Goal: Transaction & Acquisition: Purchase product/service

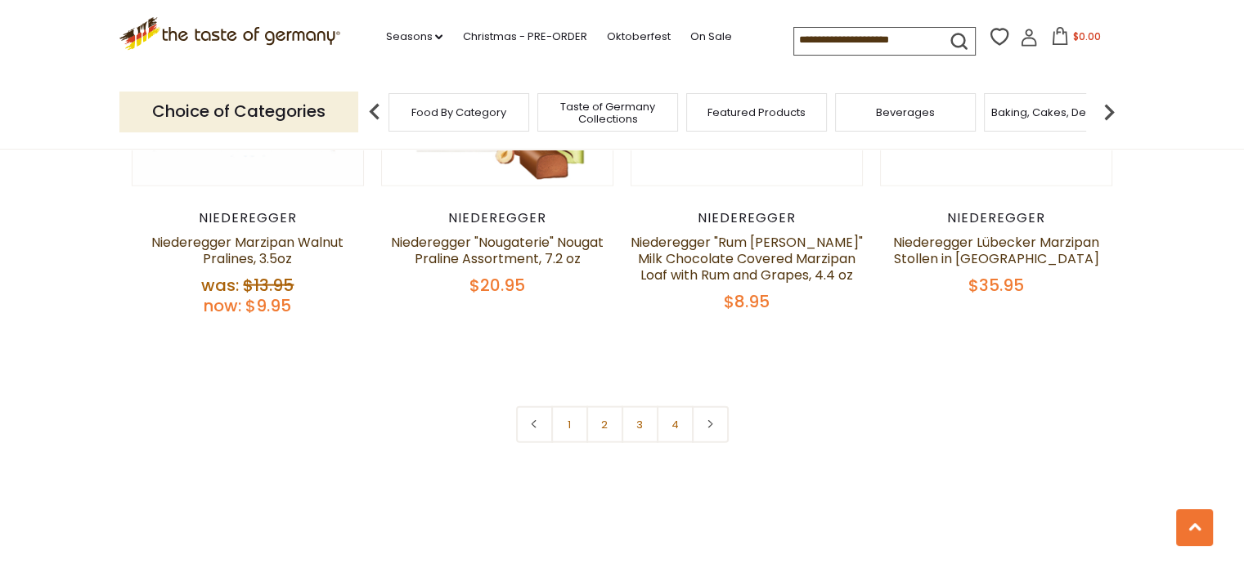
scroll to position [3598, 0]
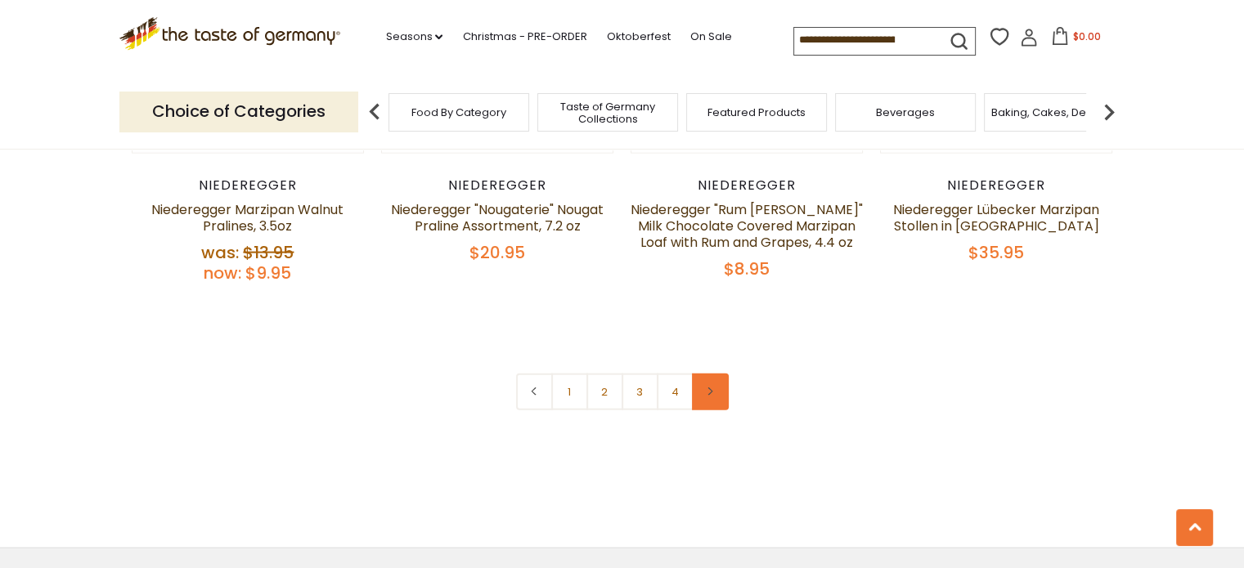
click at [704, 395] on link at bounding box center [710, 392] width 37 height 37
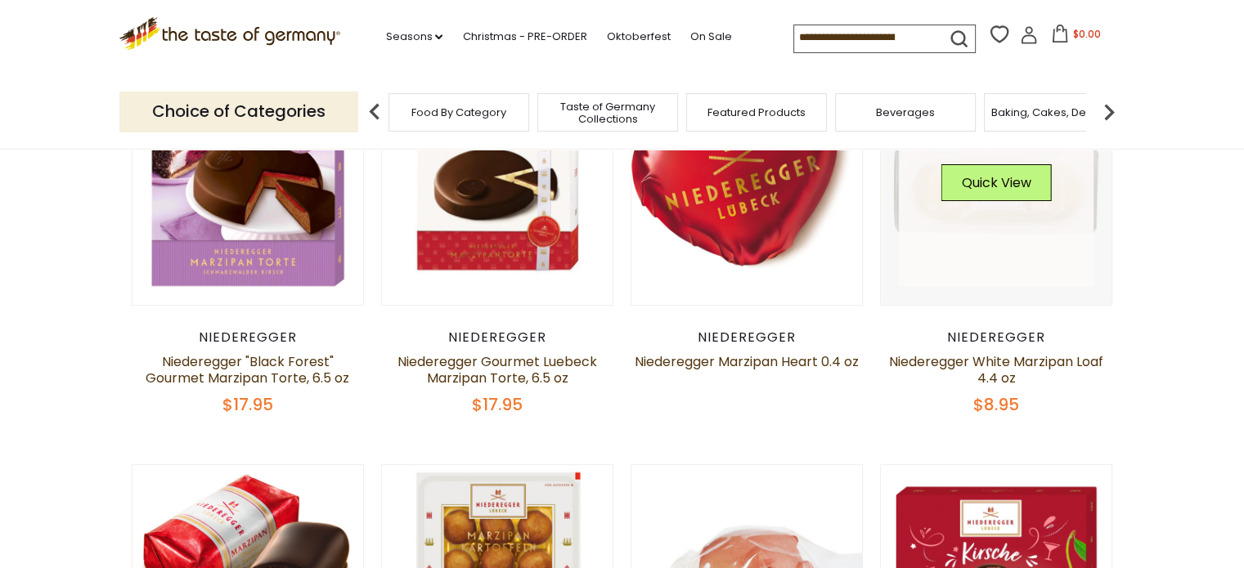
scroll to position [245, 0]
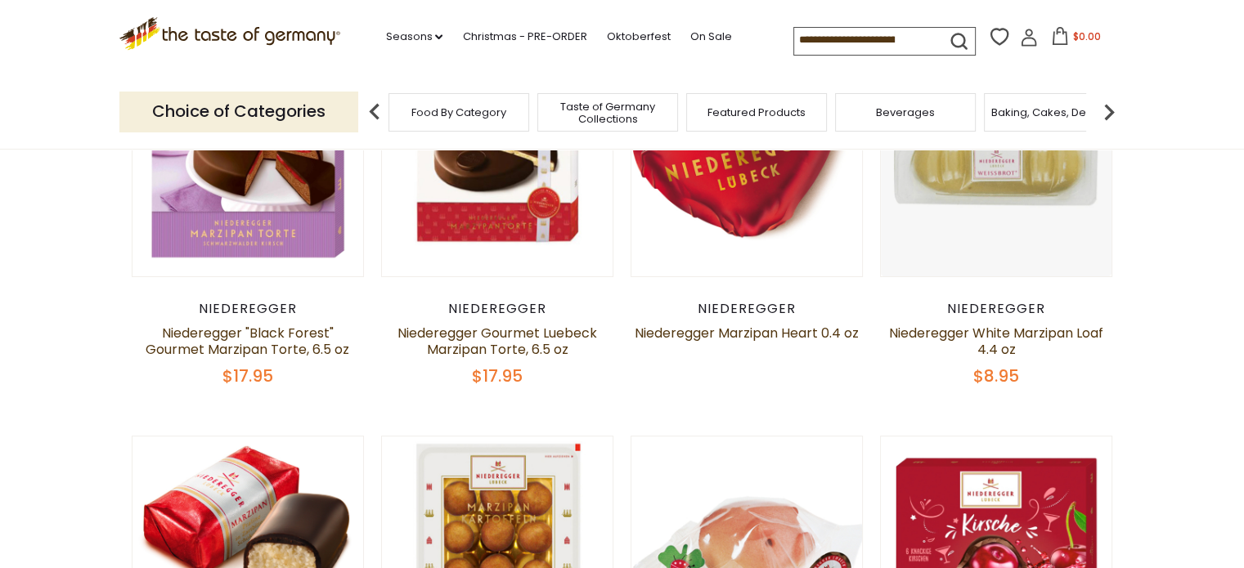
click at [463, 123] on div "Food By Category" at bounding box center [458, 112] width 141 height 38
click at [1108, 110] on img at bounding box center [1109, 112] width 33 height 33
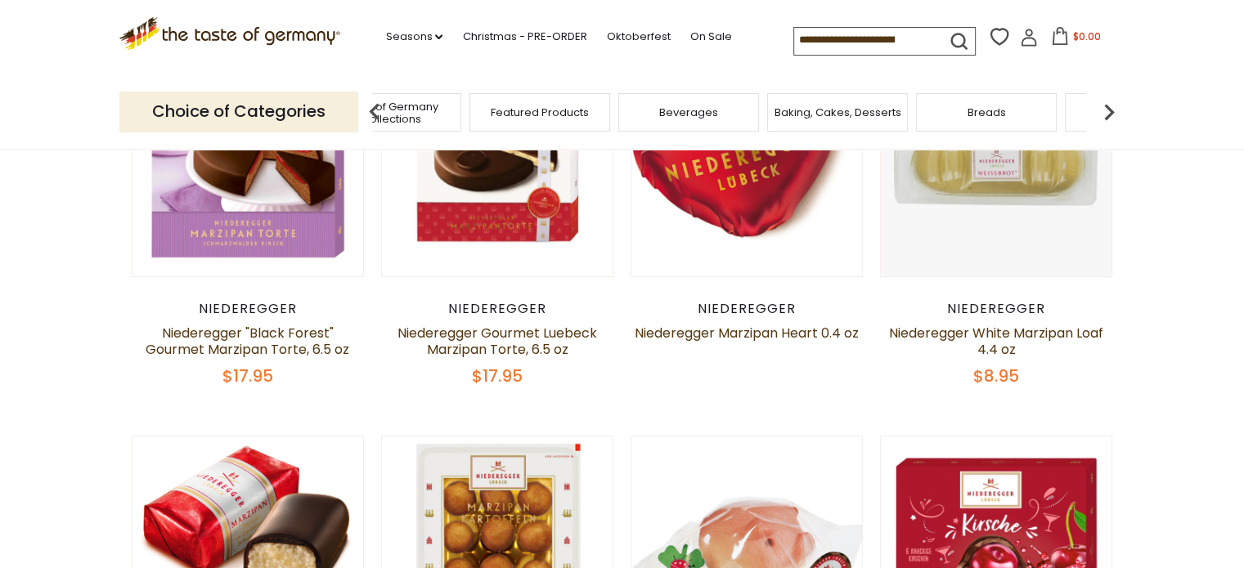
click at [1108, 110] on img at bounding box center [1109, 112] width 33 height 33
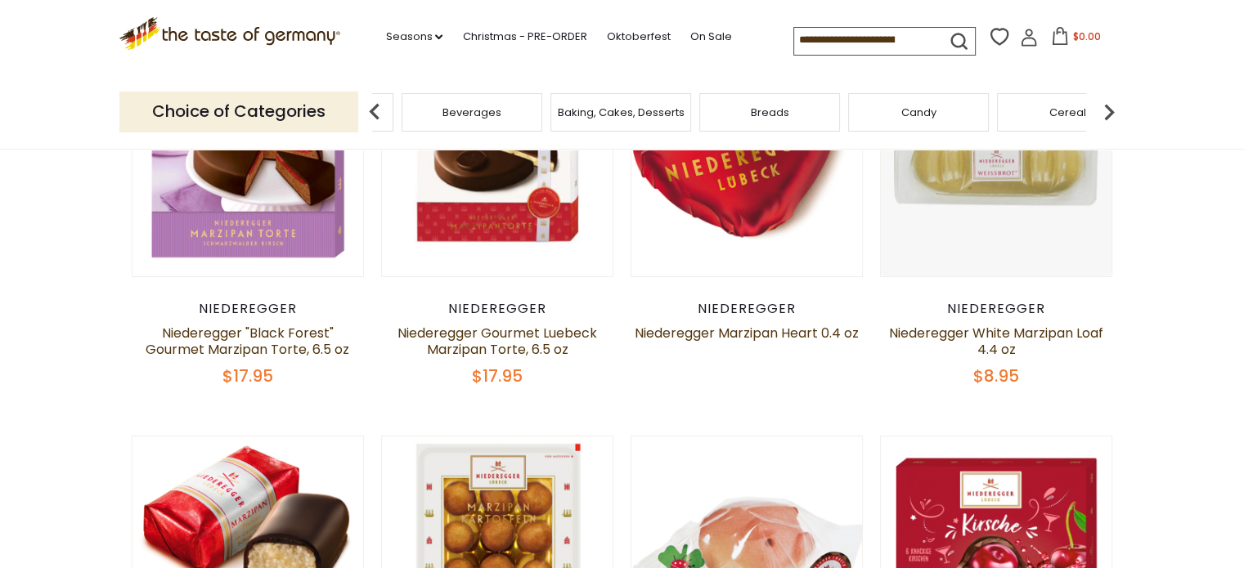
click at [1108, 110] on img at bounding box center [1109, 112] width 33 height 33
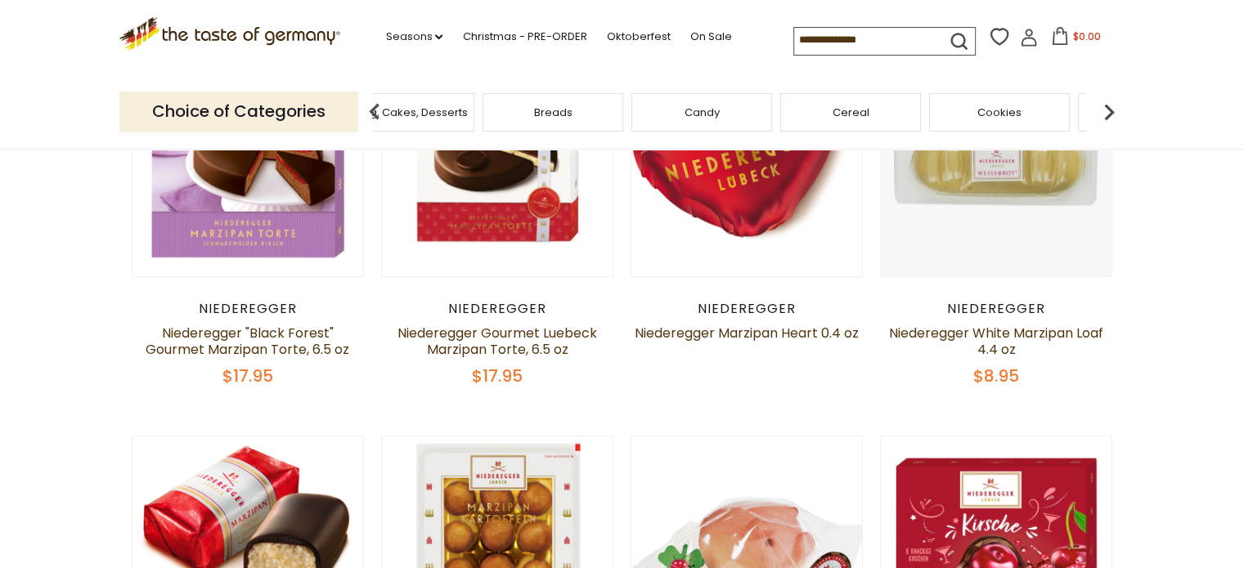
click at [1006, 112] on span "Cookies" at bounding box center [999, 112] width 44 height 12
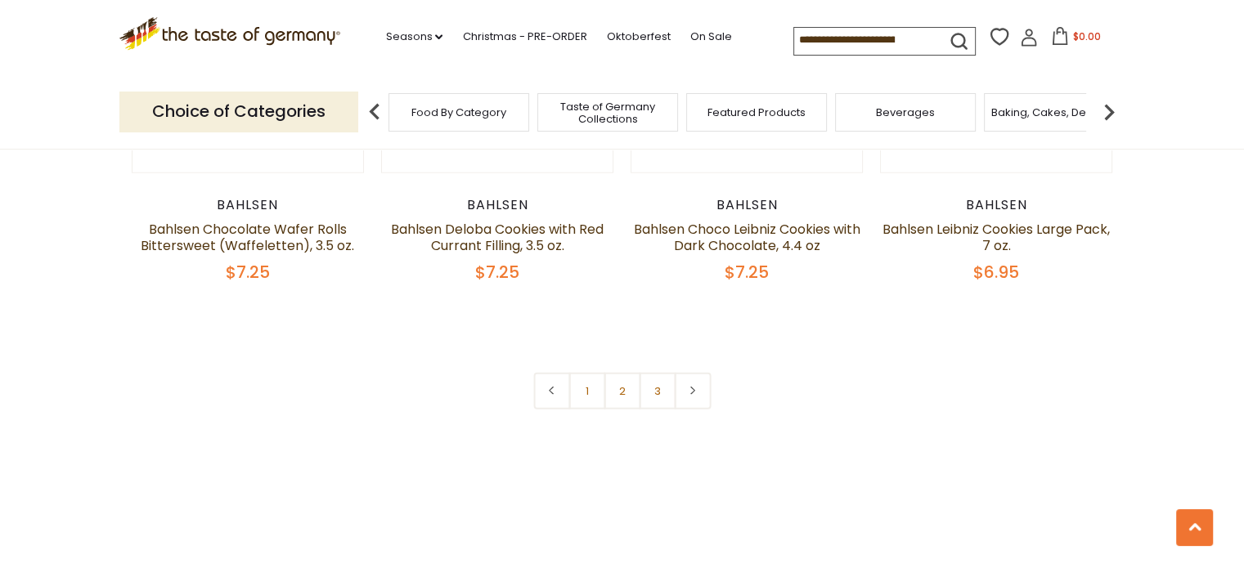
scroll to position [3925, 0]
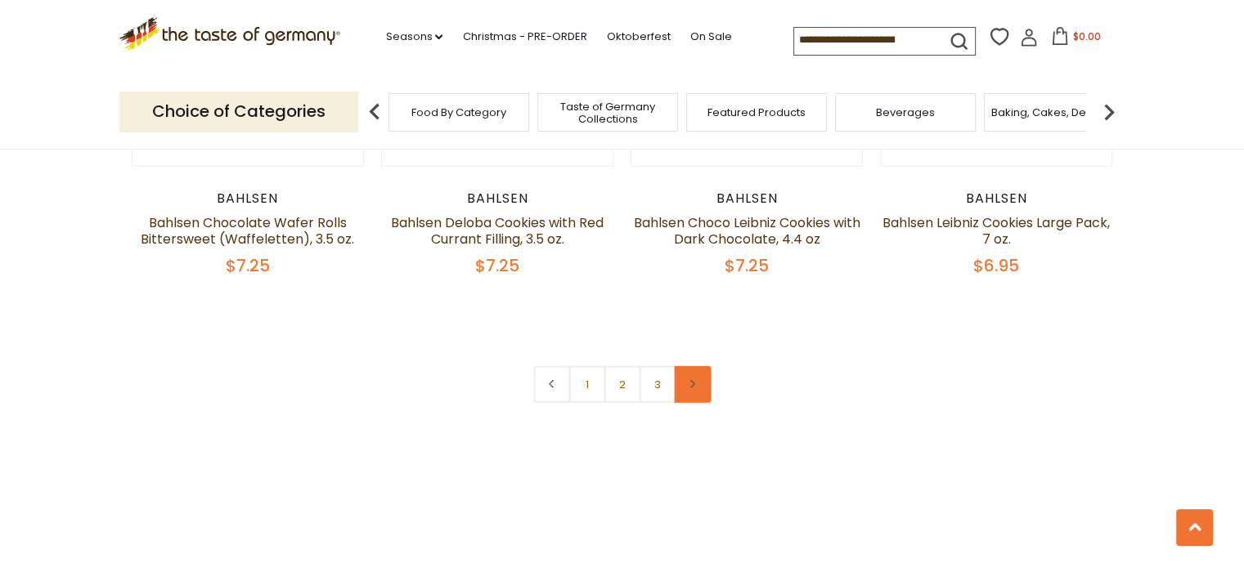
click at [693, 375] on link at bounding box center [692, 384] width 37 height 37
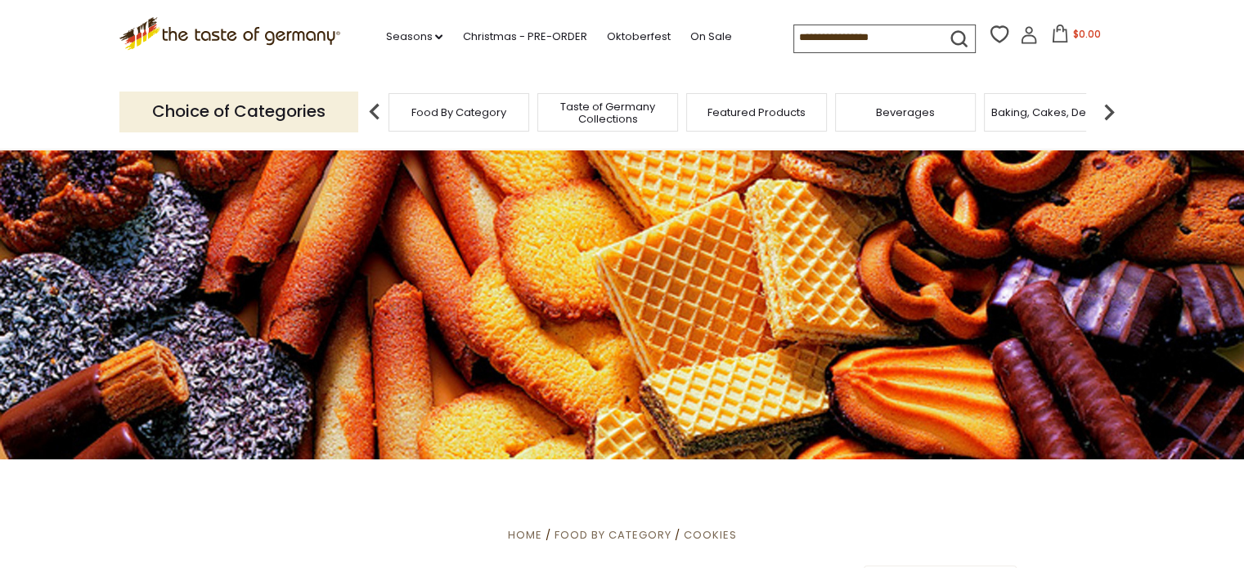
click at [1108, 114] on img at bounding box center [1109, 112] width 33 height 33
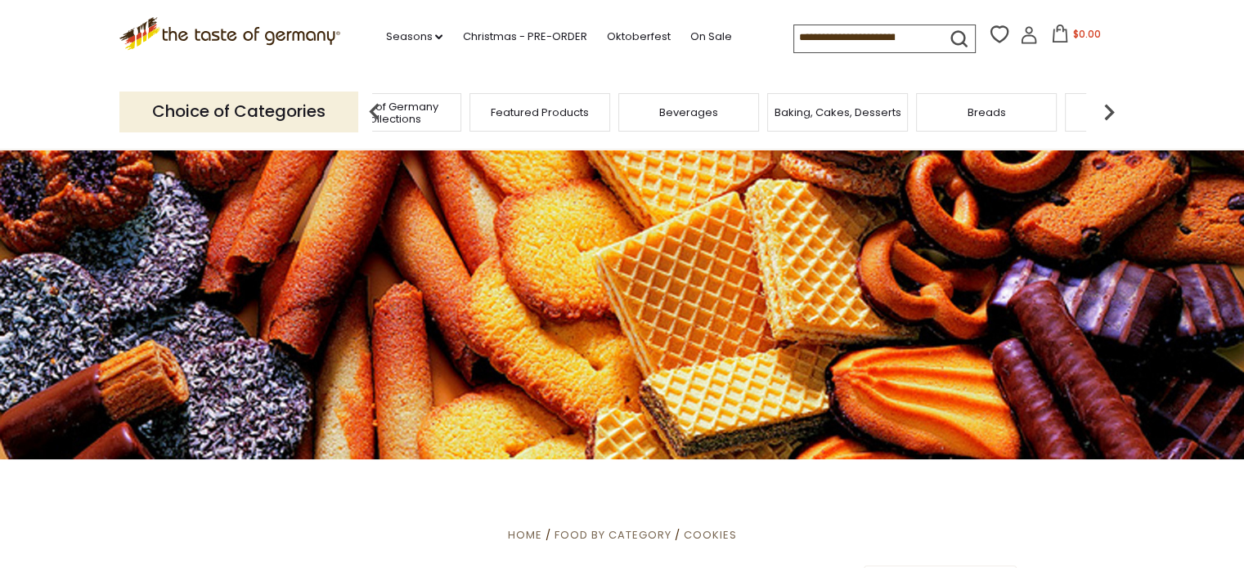
click at [1108, 114] on img at bounding box center [1109, 112] width 33 height 33
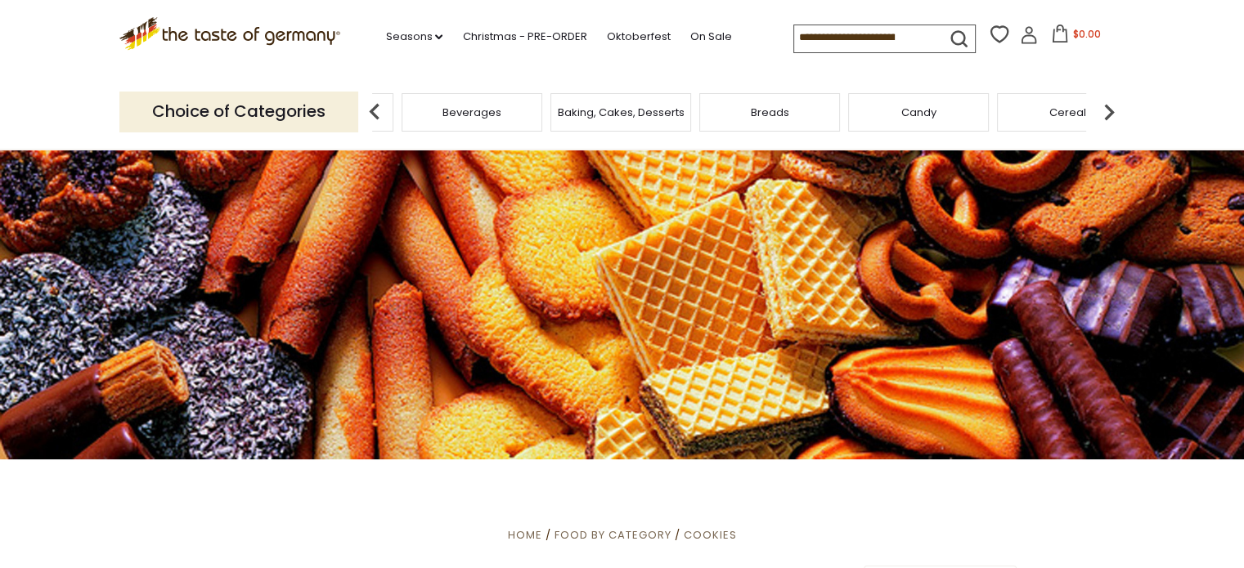
click at [1108, 114] on img at bounding box center [1109, 112] width 33 height 33
click at [545, 111] on span "Breads" at bounding box center [553, 112] width 38 height 12
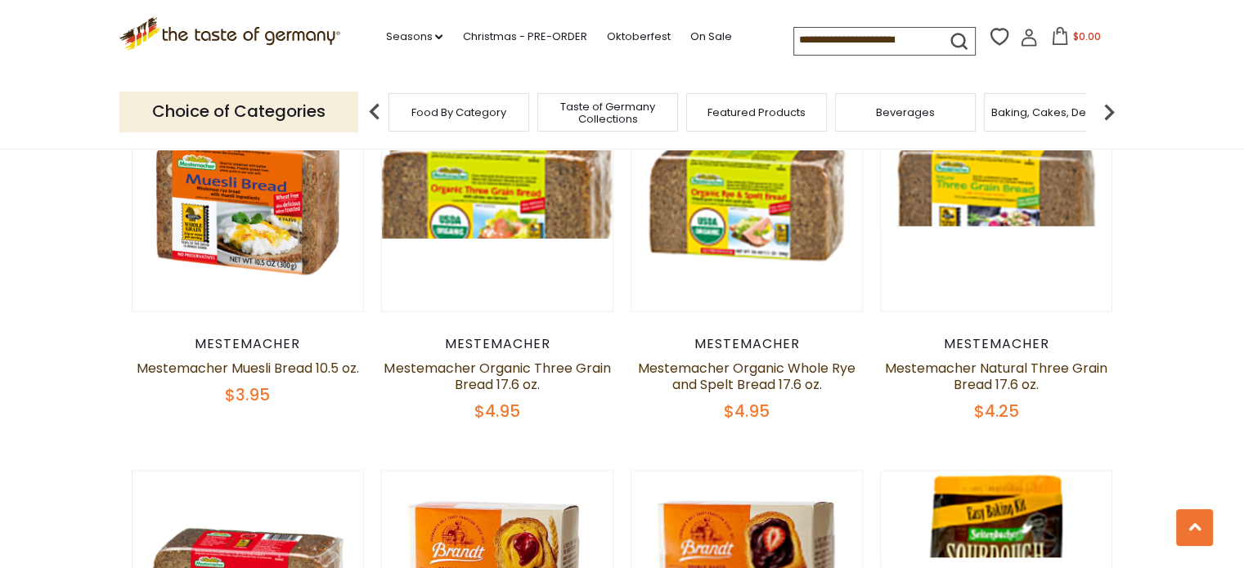
scroll to position [2535, 0]
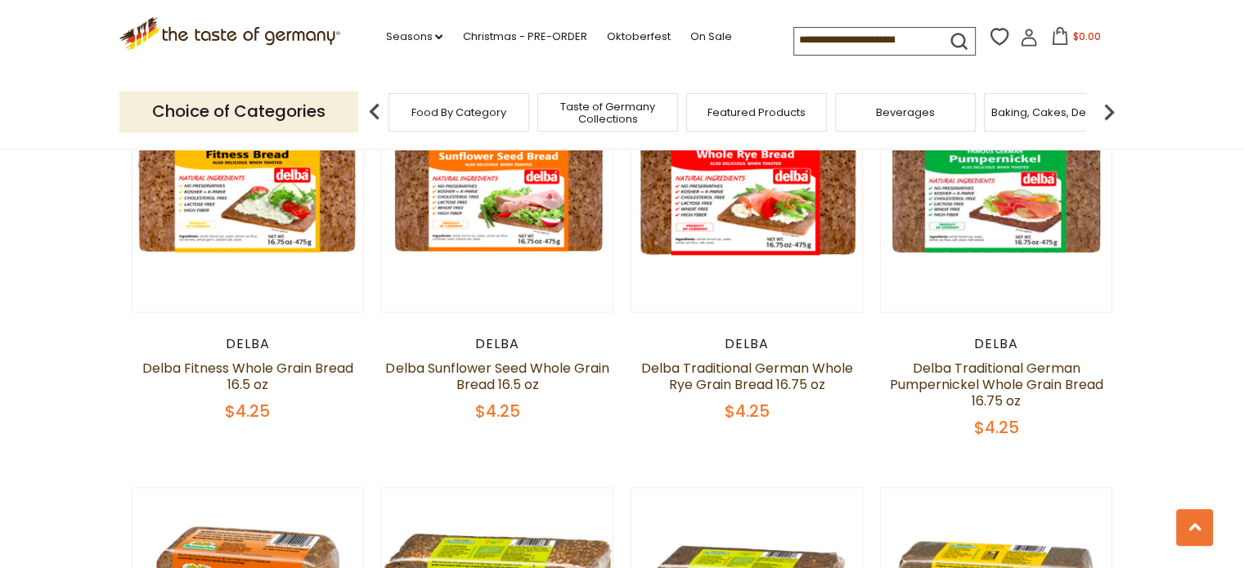
click at [460, 117] on span "Food By Category" at bounding box center [458, 112] width 95 height 12
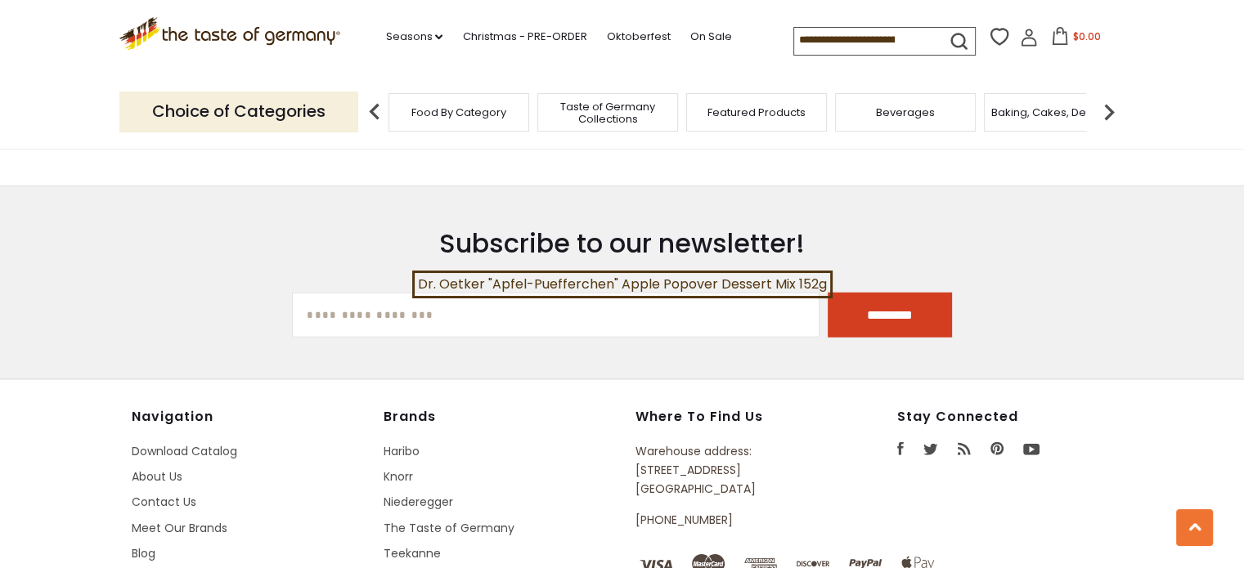
scroll to position [4498, 0]
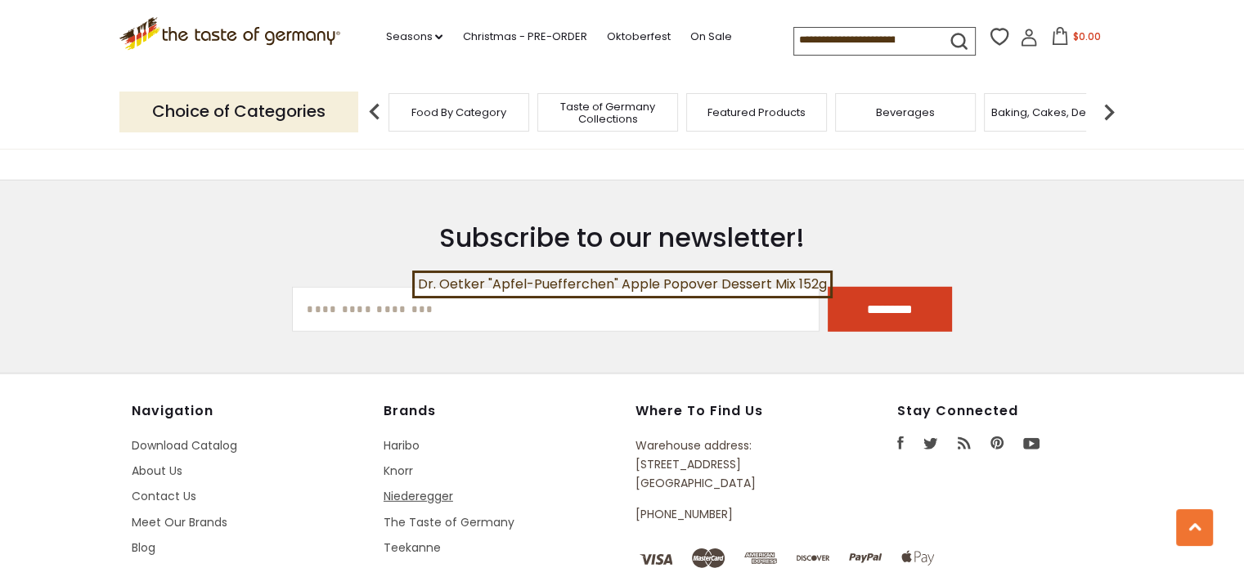
click at [439, 488] on link "Niederegger" at bounding box center [419, 496] width 70 height 16
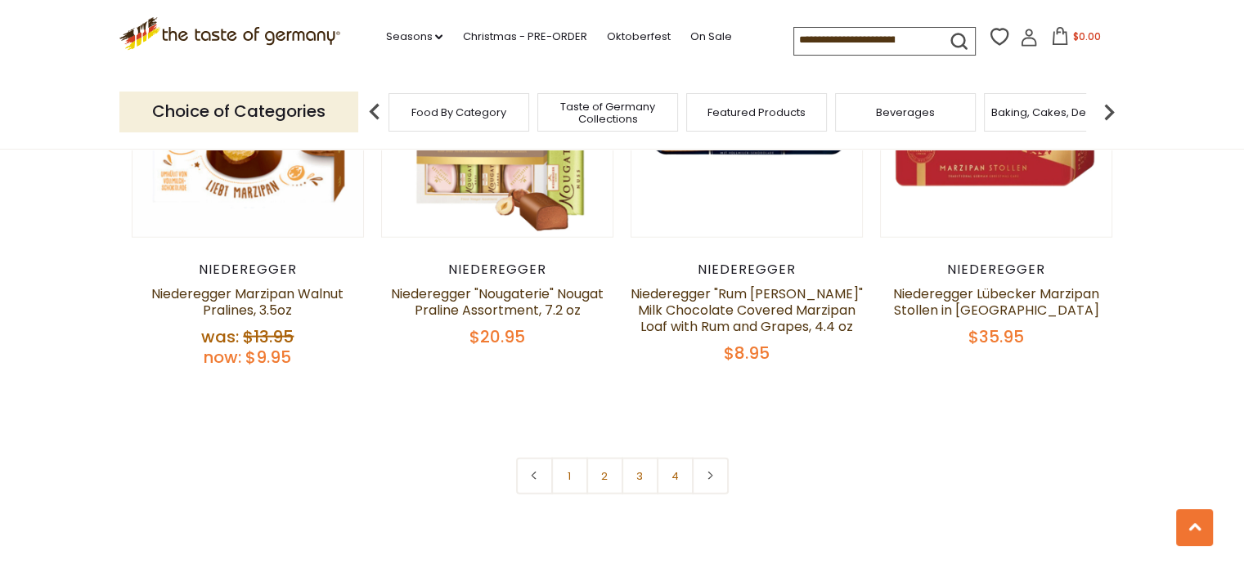
scroll to position [3516, 0]
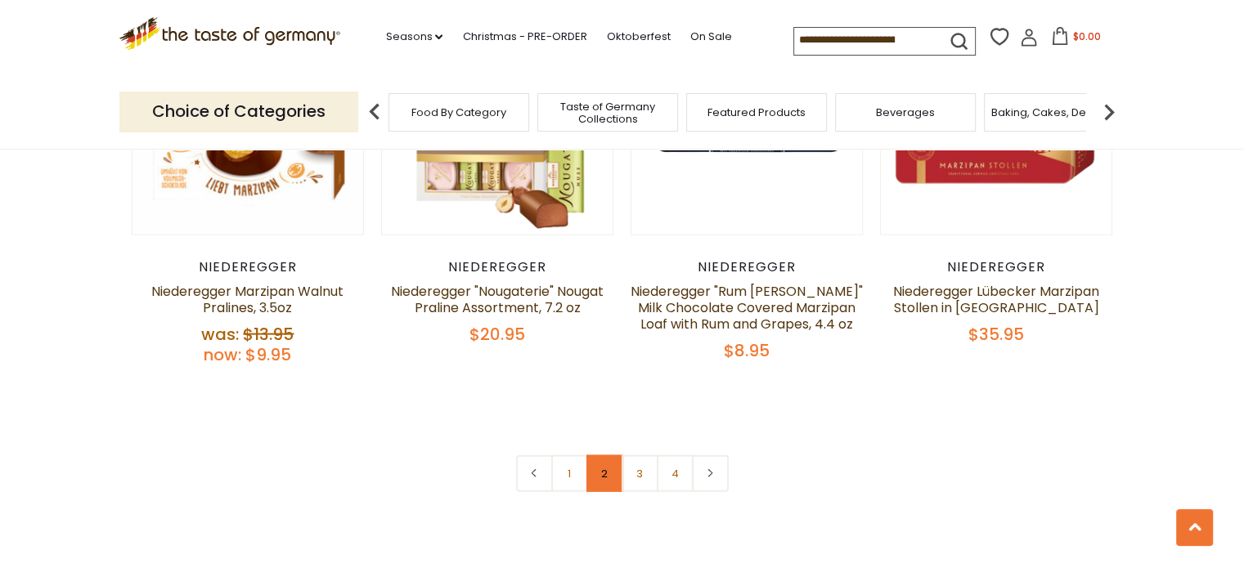
click at [593, 474] on link "2" at bounding box center [604, 473] width 37 height 37
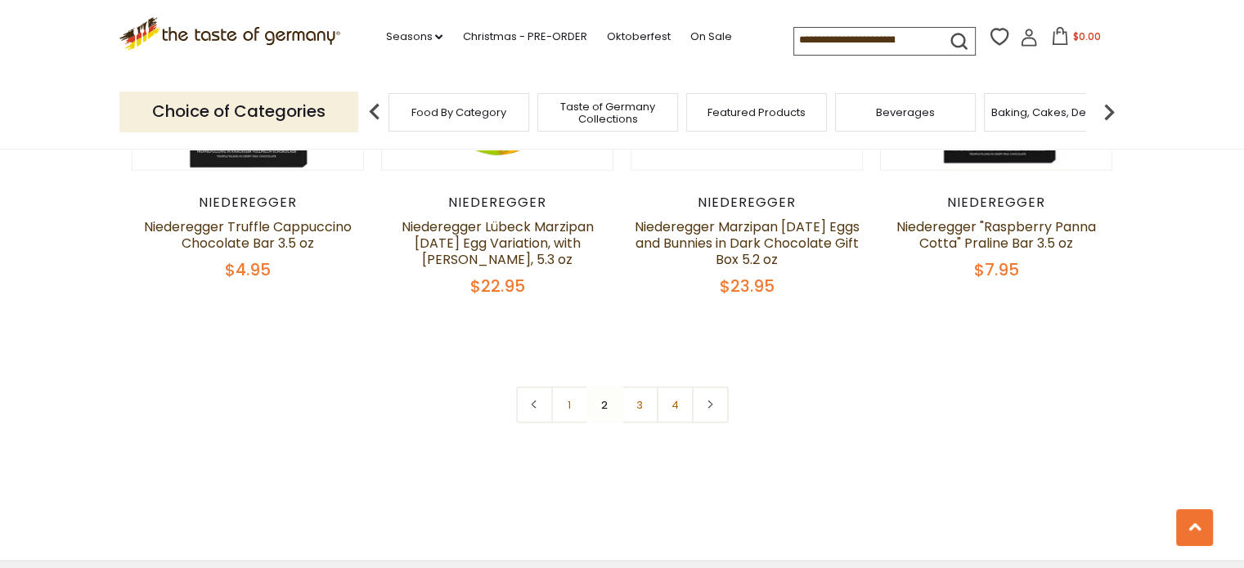
scroll to position [3648, 0]
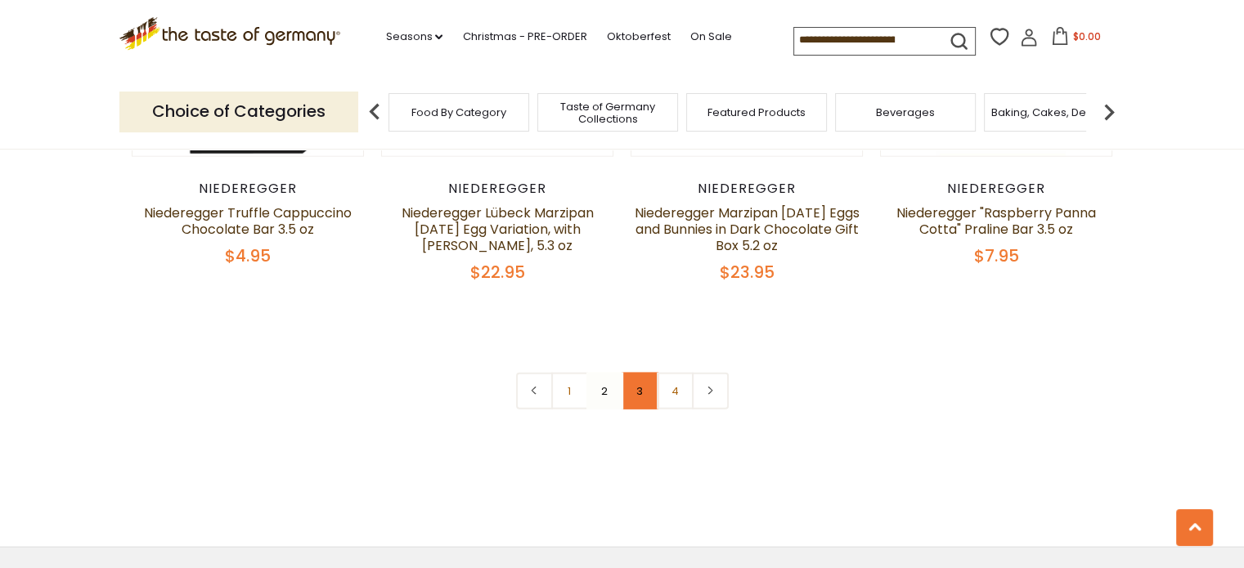
click at [648, 397] on link "3" at bounding box center [640, 391] width 37 height 37
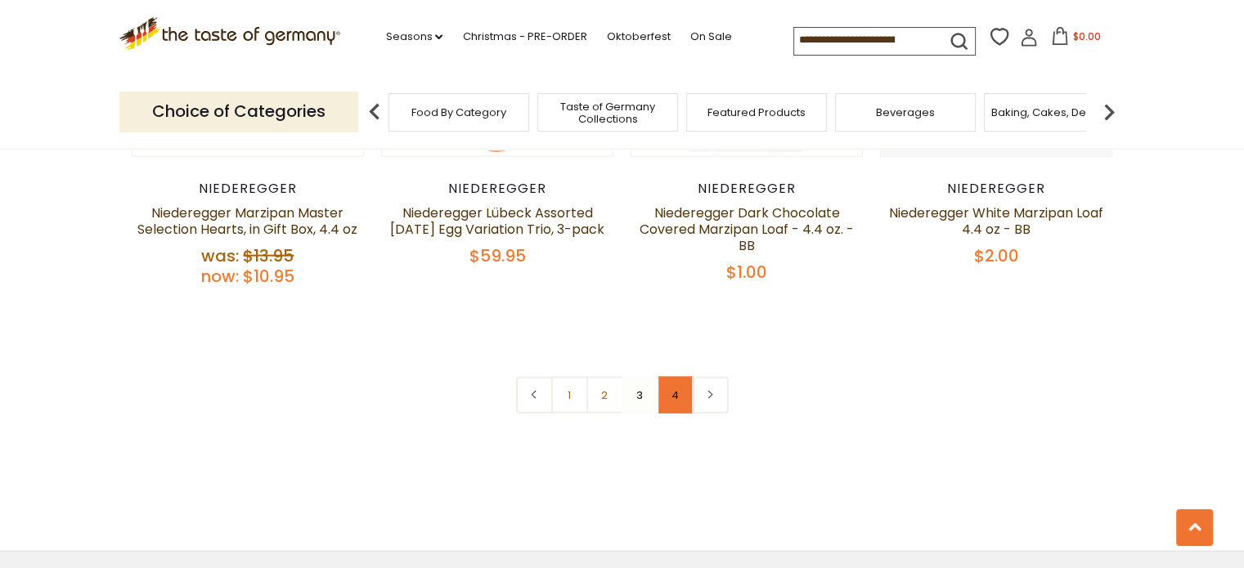
click at [680, 398] on link "4" at bounding box center [675, 395] width 37 height 37
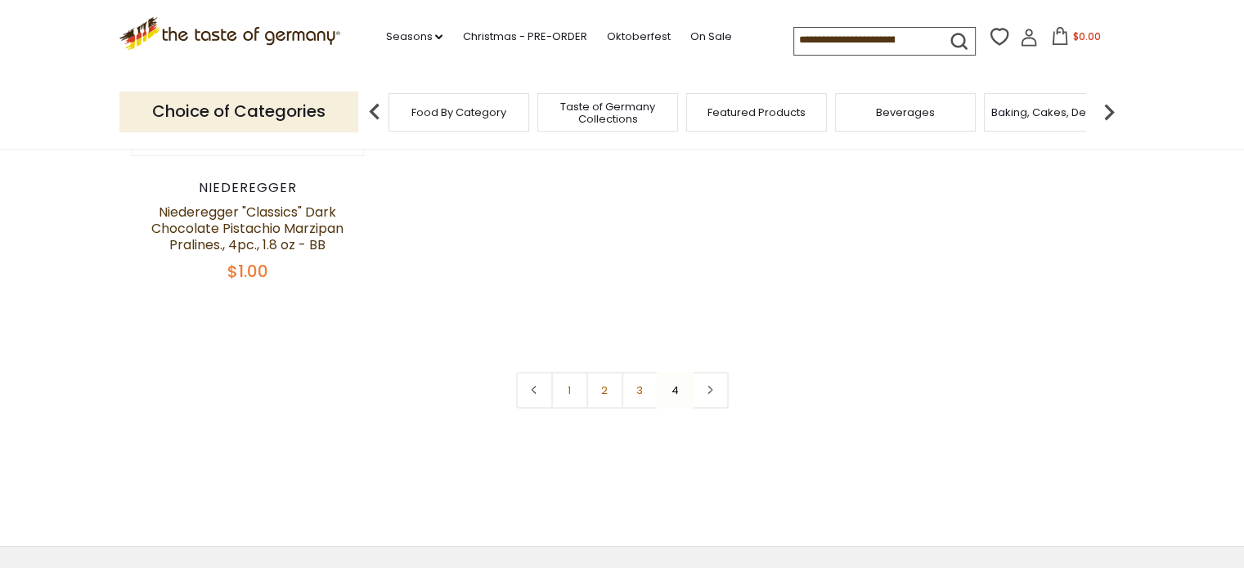
scroll to position [377, 0]
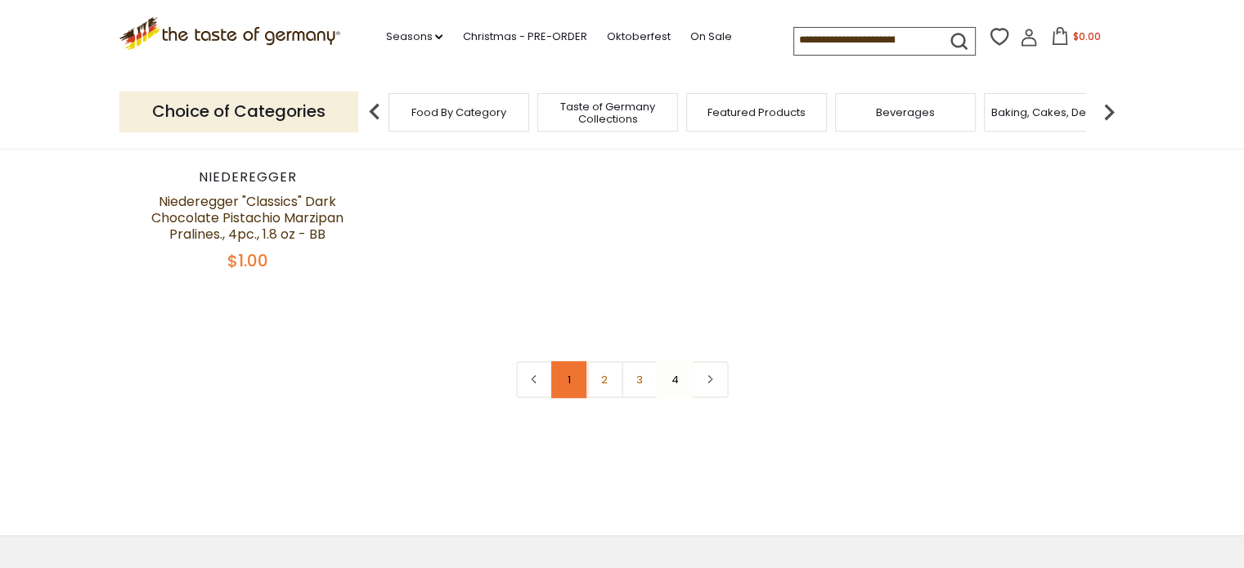
click at [571, 391] on link "1" at bounding box center [569, 379] width 37 height 37
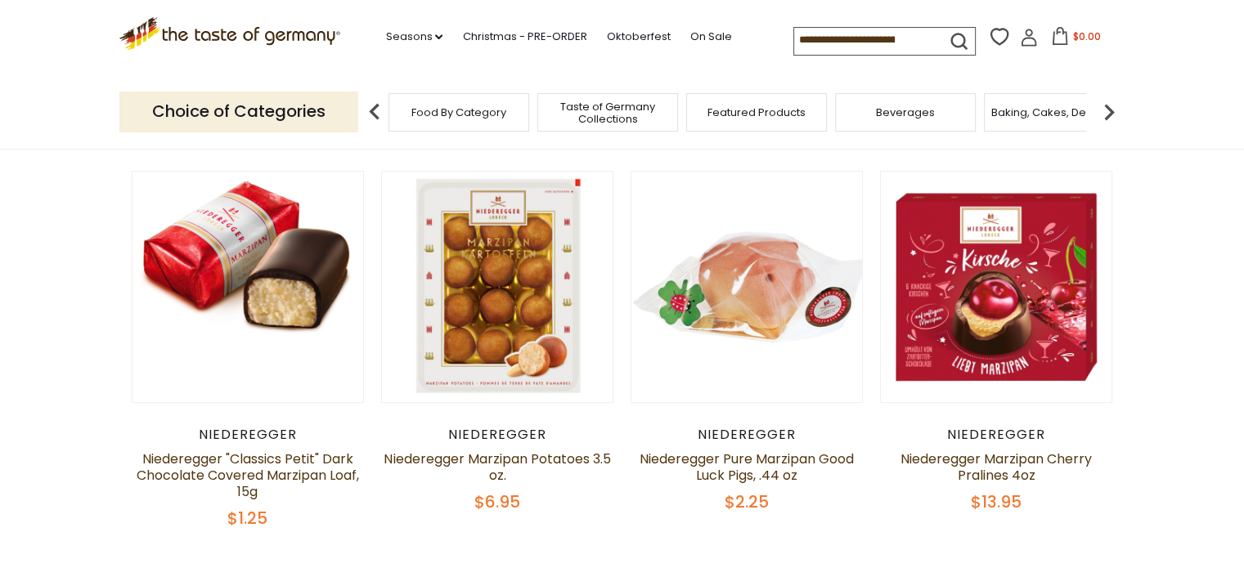
scroll to position [541, 0]
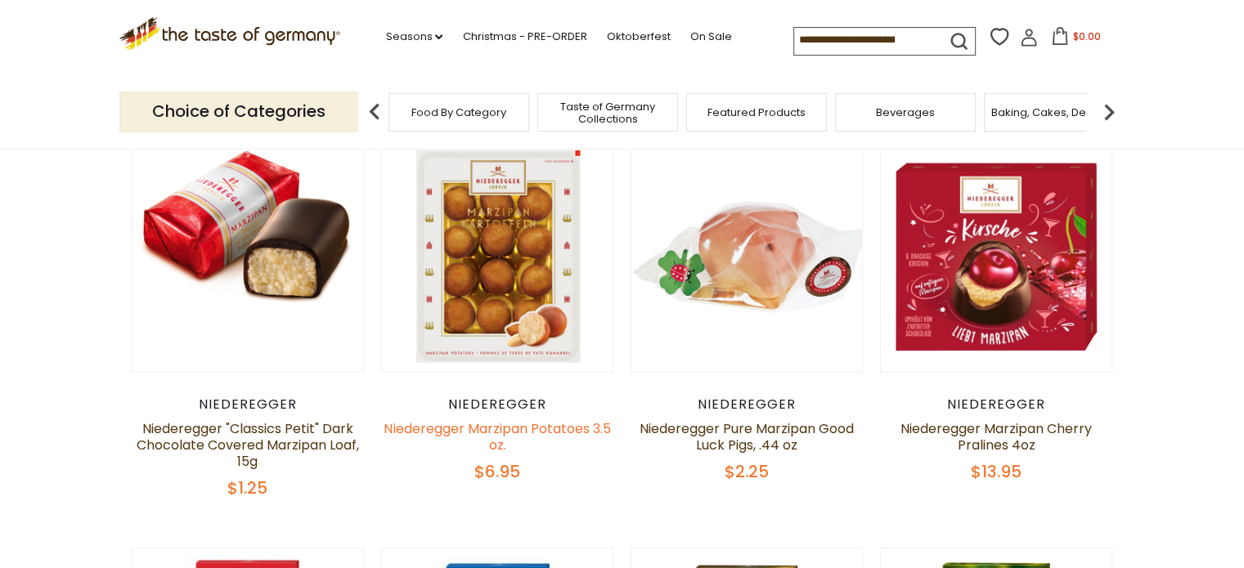
click at [543, 431] on link "Niederegger Marzipan Potatoes 3.5 oz." at bounding box center [497, 437] width 227 height 35
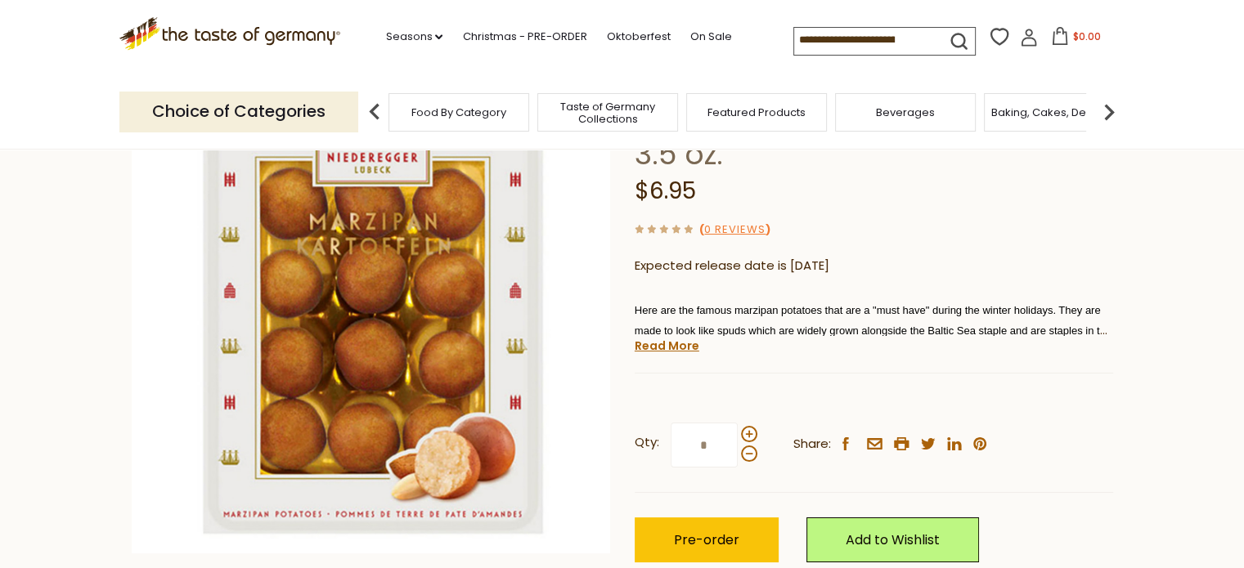
scroll to position [164, 0]
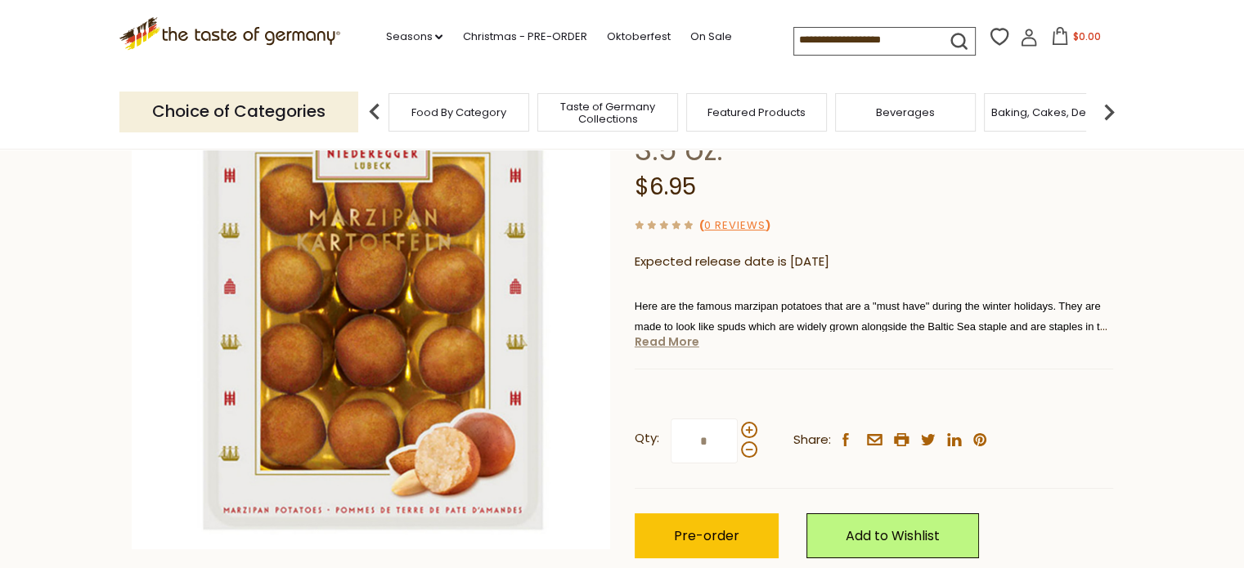
click at [675, 346] on link "Read More" at bounding box center [667, 342] width 65 height 16
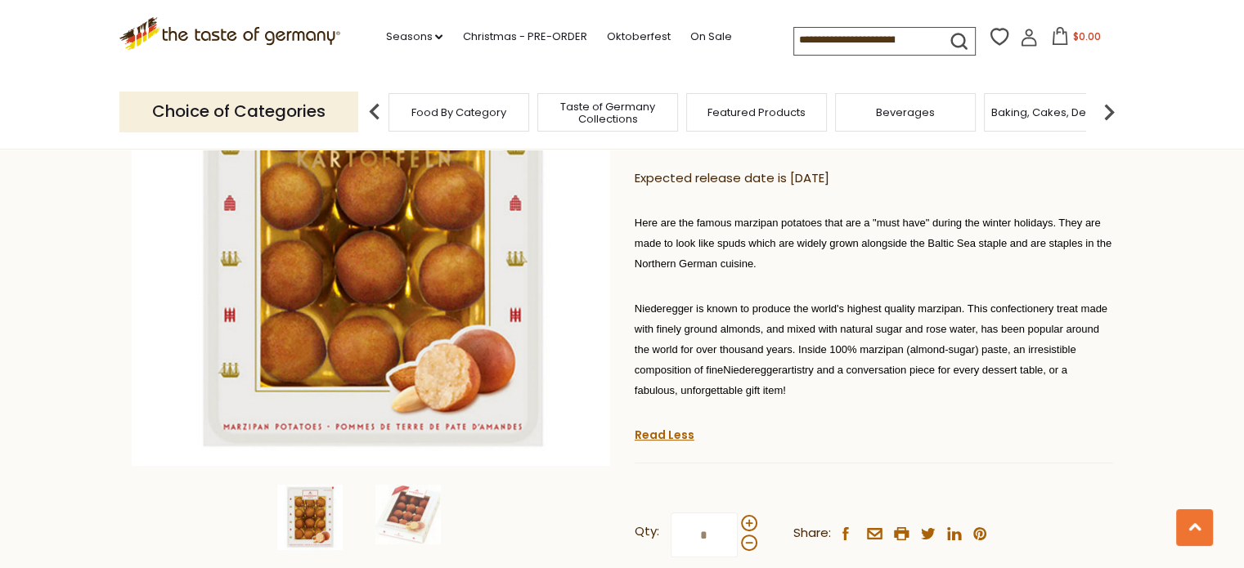
scroll to position [245, 0]
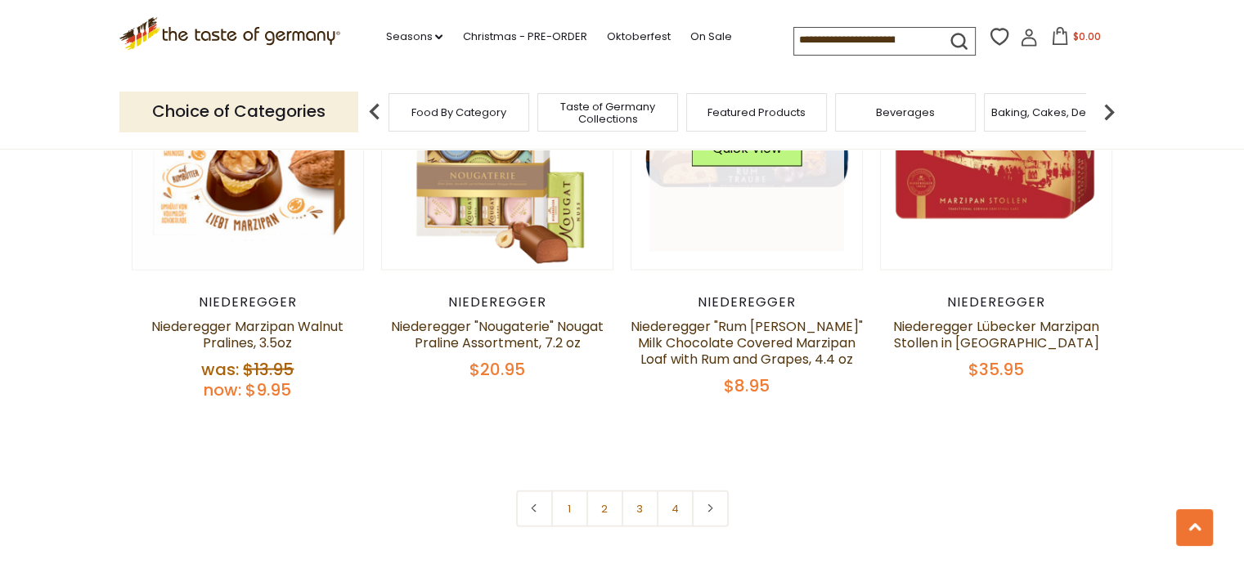
scroll to position [3484, 0]
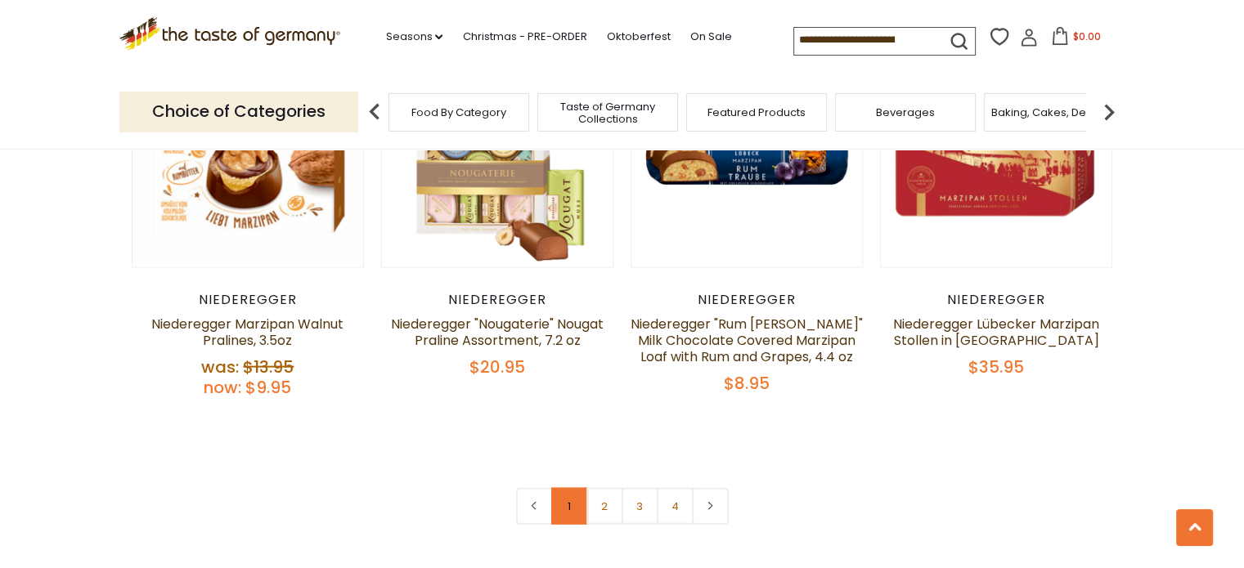
click at [569, 512] on link "1" at bounding box center [569, 506] width 37 height 37
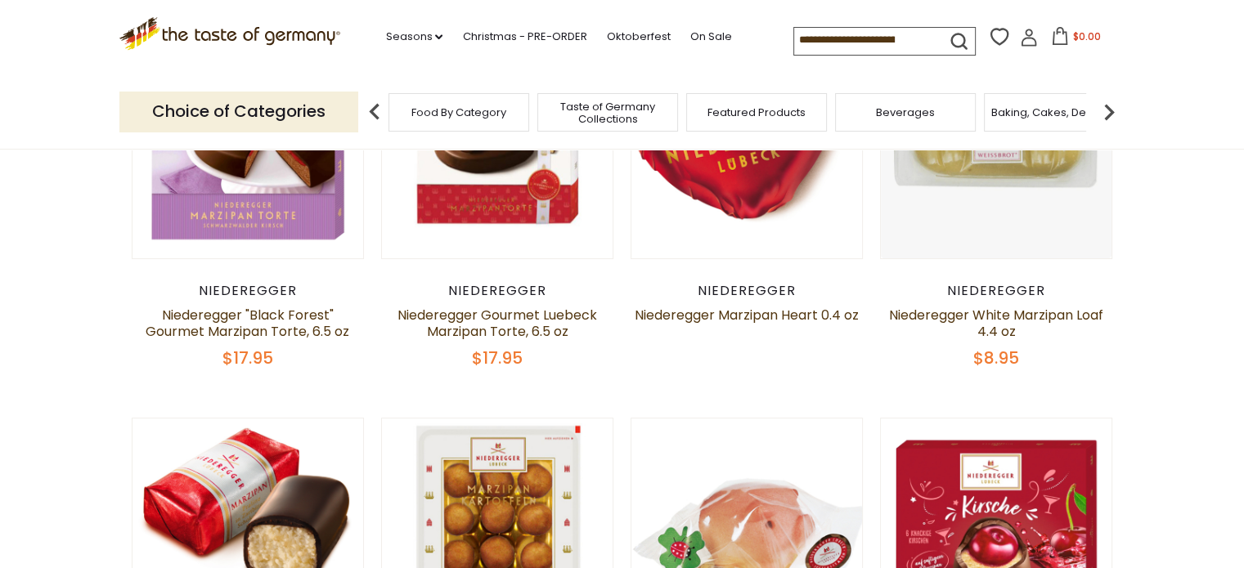
scroll to position [459, 0]
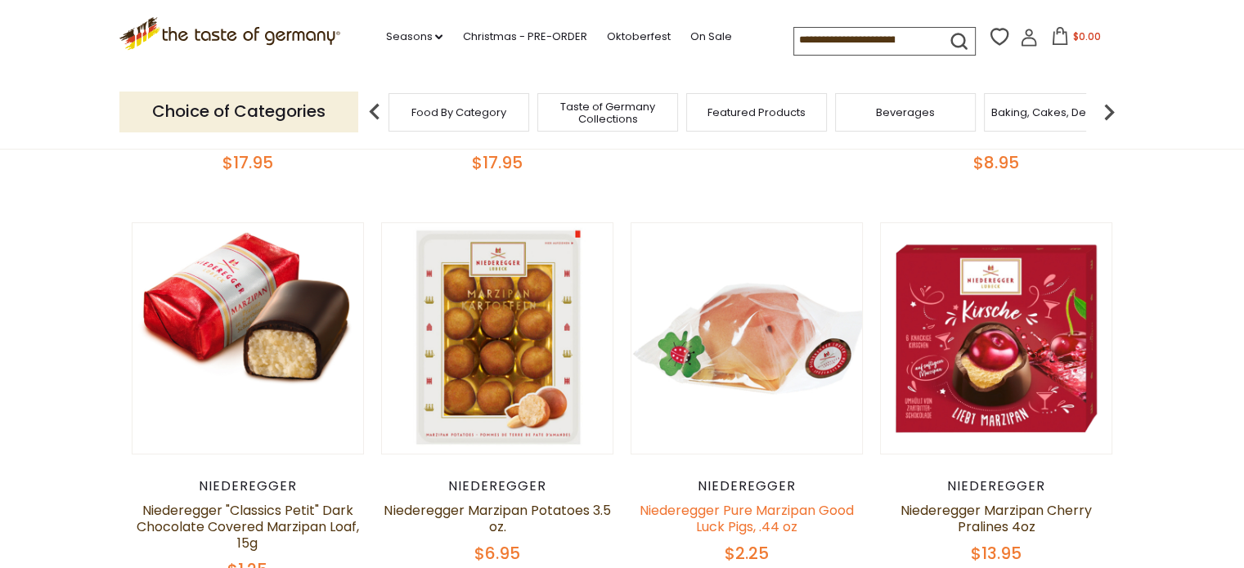
click at [756, 521] on link "Niederegger Pure Marzipan Good Luck Pigs, .44 oz" at bounding box center [746, 518] width 214 height 35
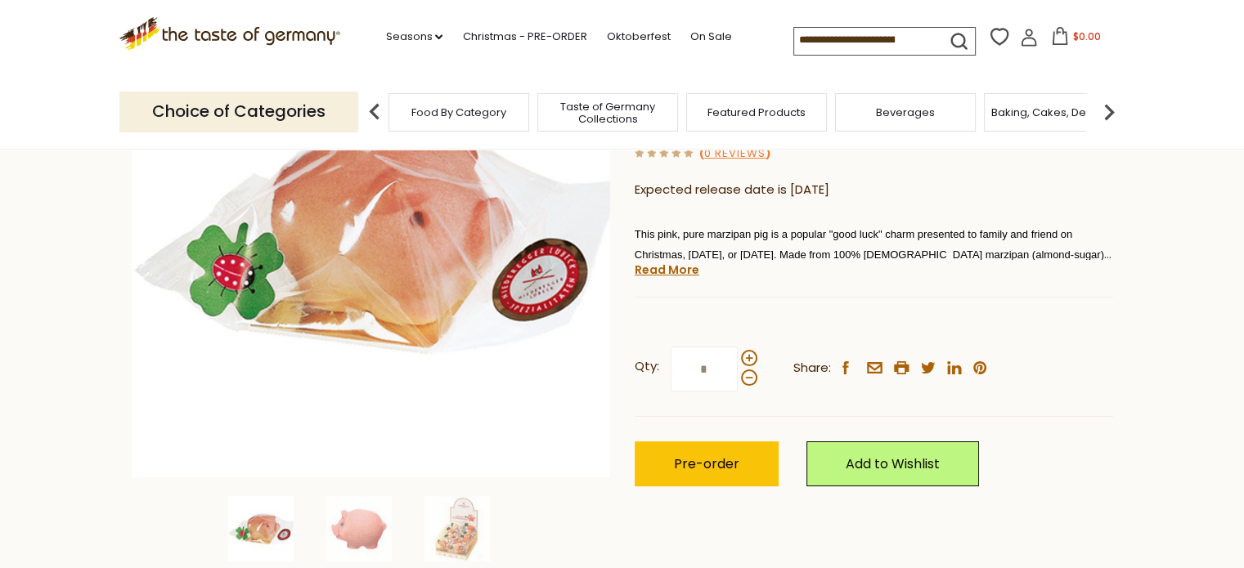
scroll to position [245, 0]
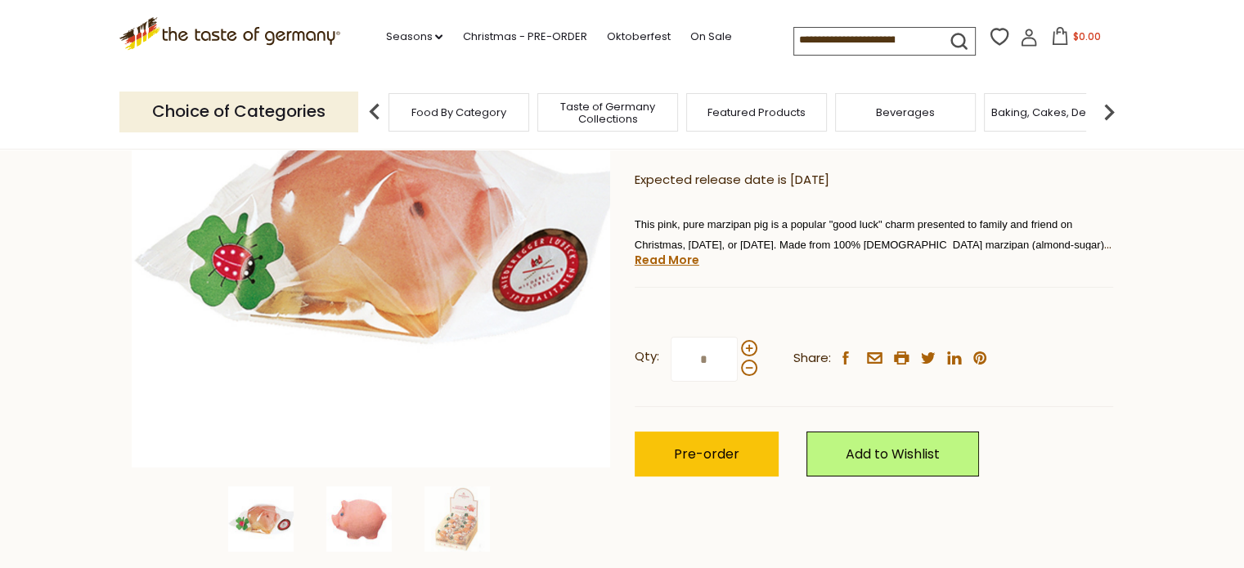
click at [356, 523] on img at bounding box center [358, 519] width 65 height 65
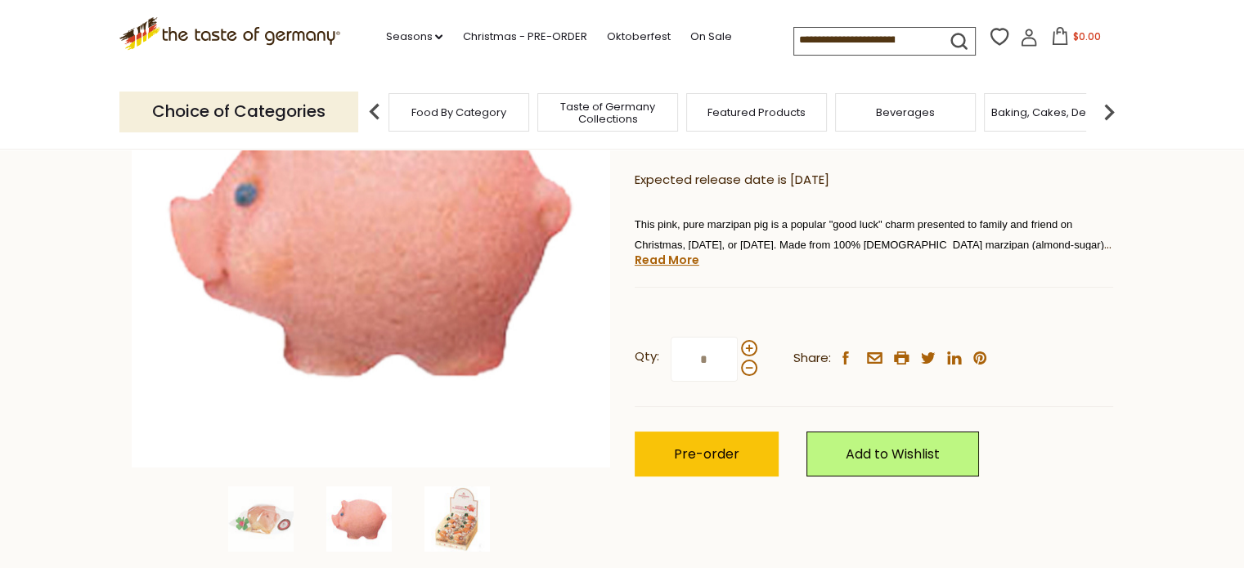
click at [450, 529] on img at bounding box center [456, 519] width 65 height 65
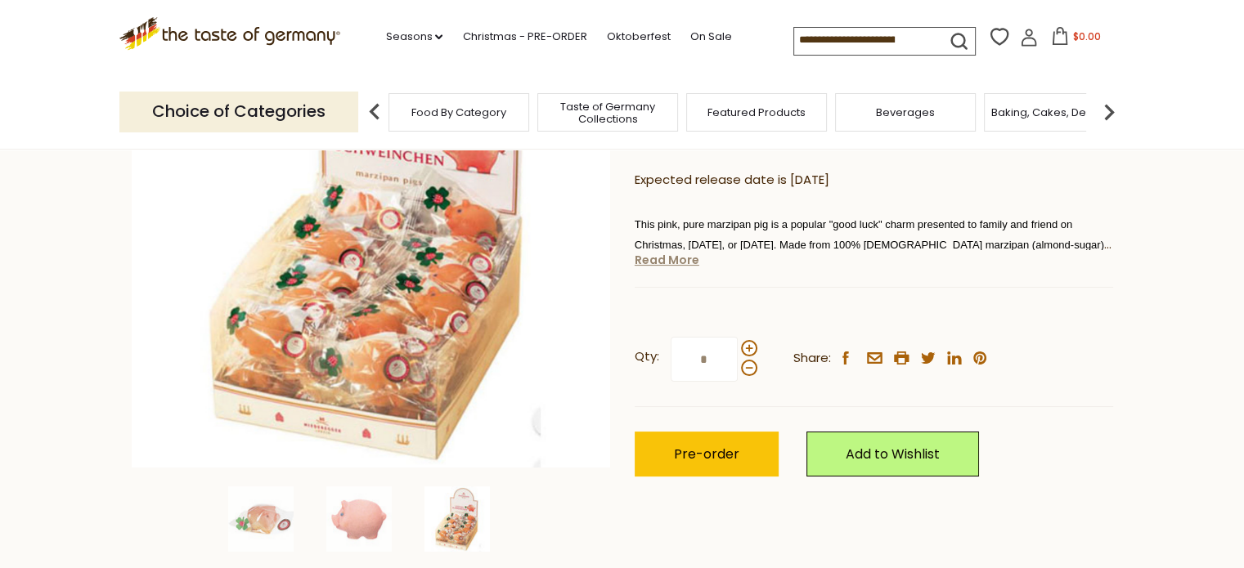
click at [669, 263] on link "Read More" at bounding box center [667, 260] width 65 height 16
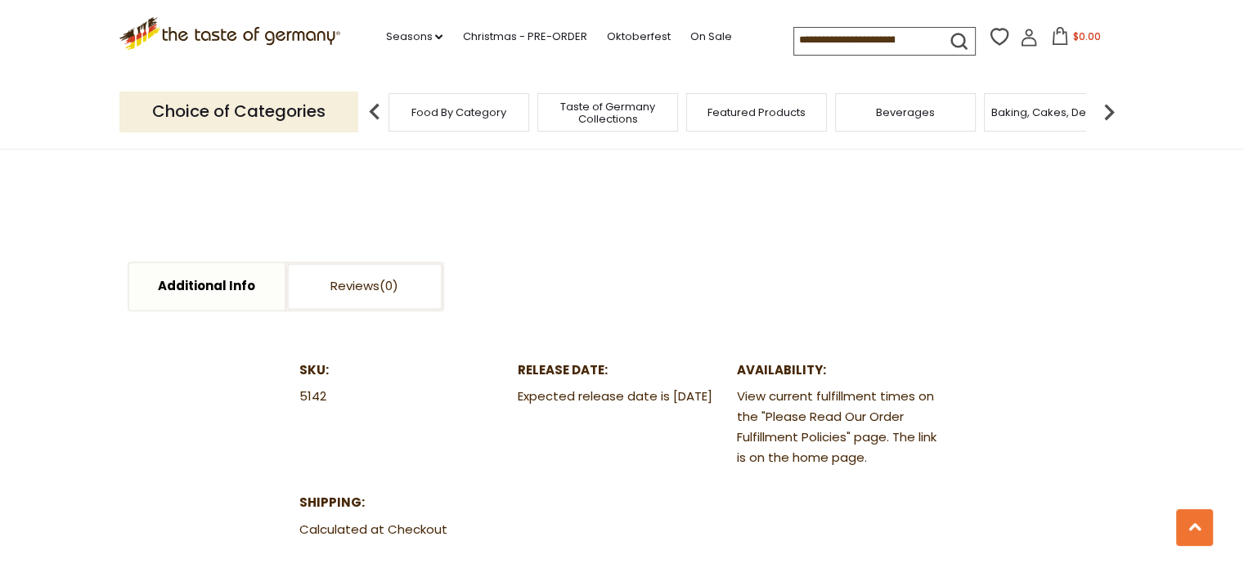
scroll to position [572, 0]
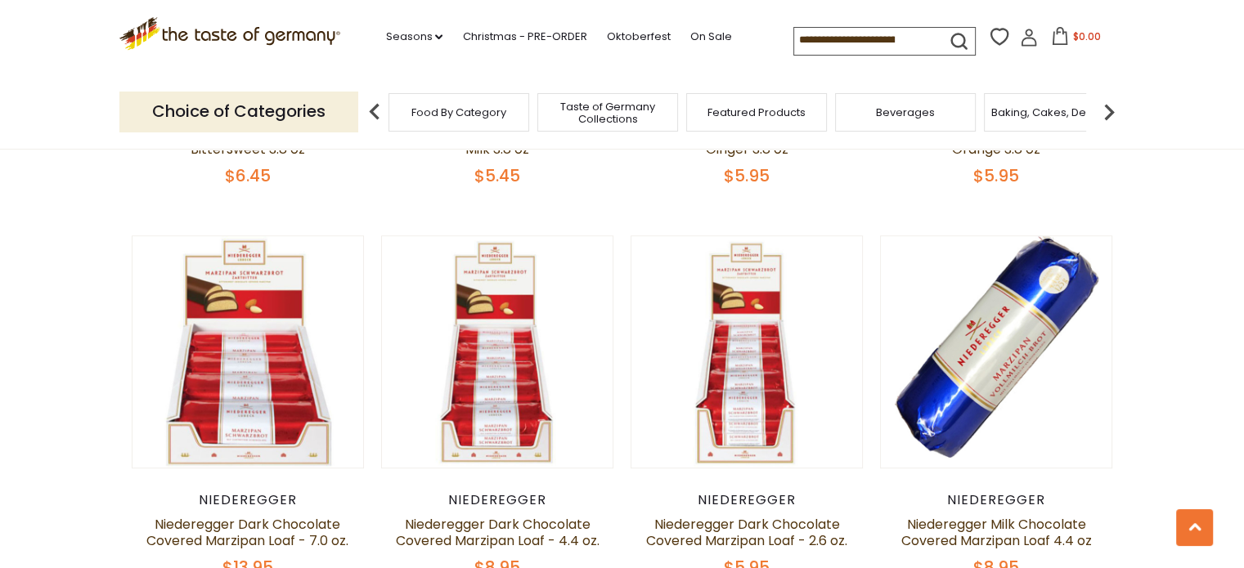
scroll to position [1031, 0]
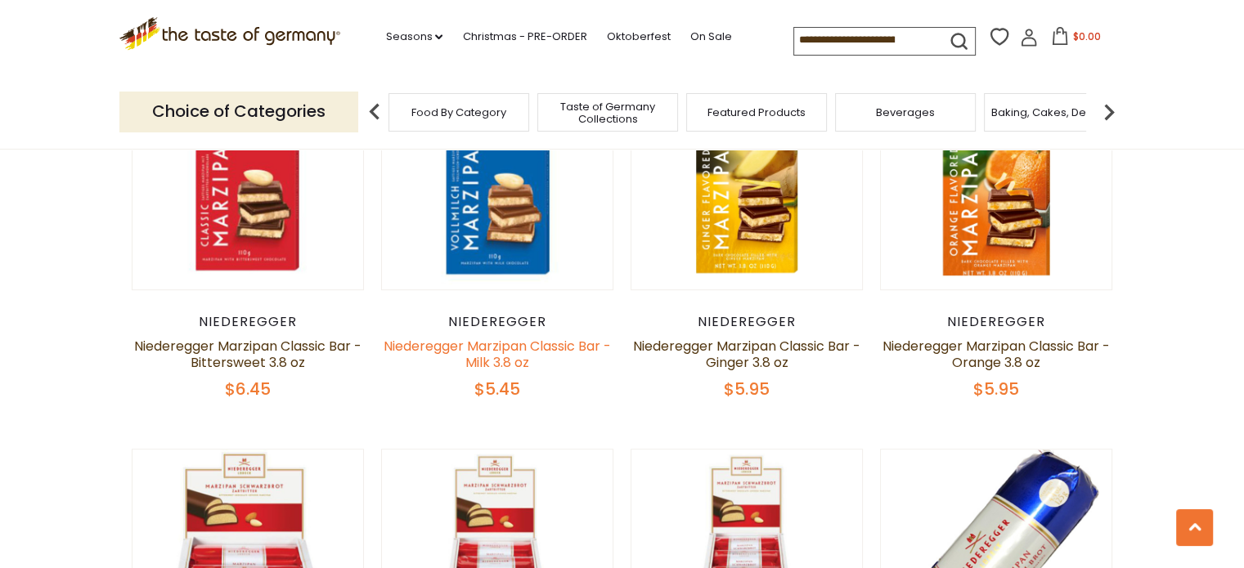
click at [550, 348] on link "Niederegger Marzipan Classic Bar - Milk 3.8 oz" at bounding box center [497, 354] width 227 height 35
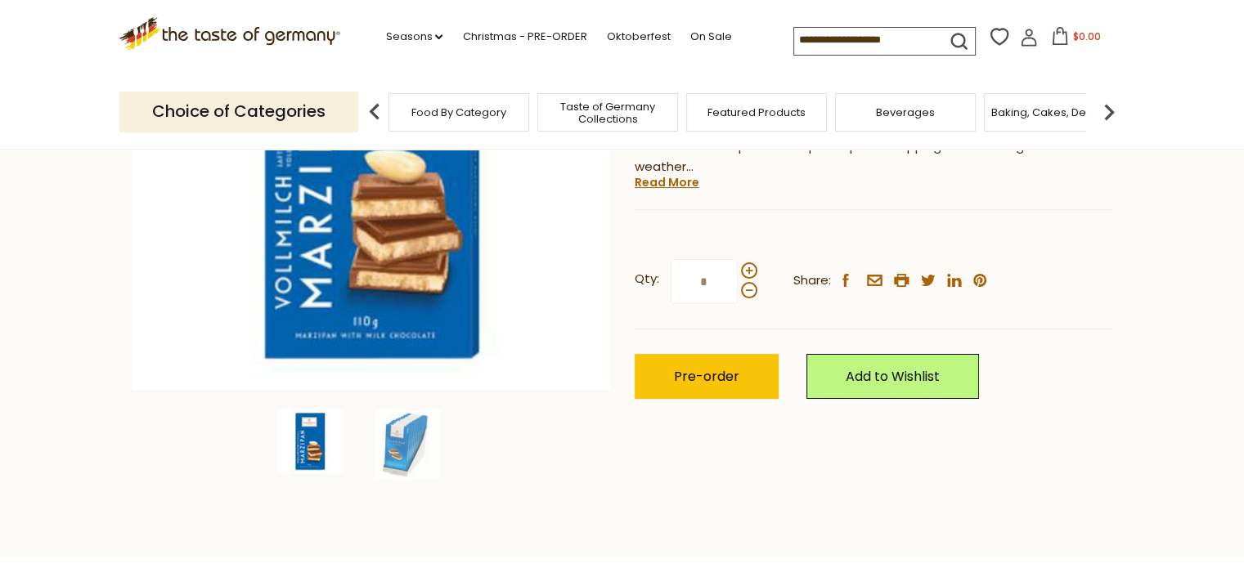
scroll to position [327, 0]
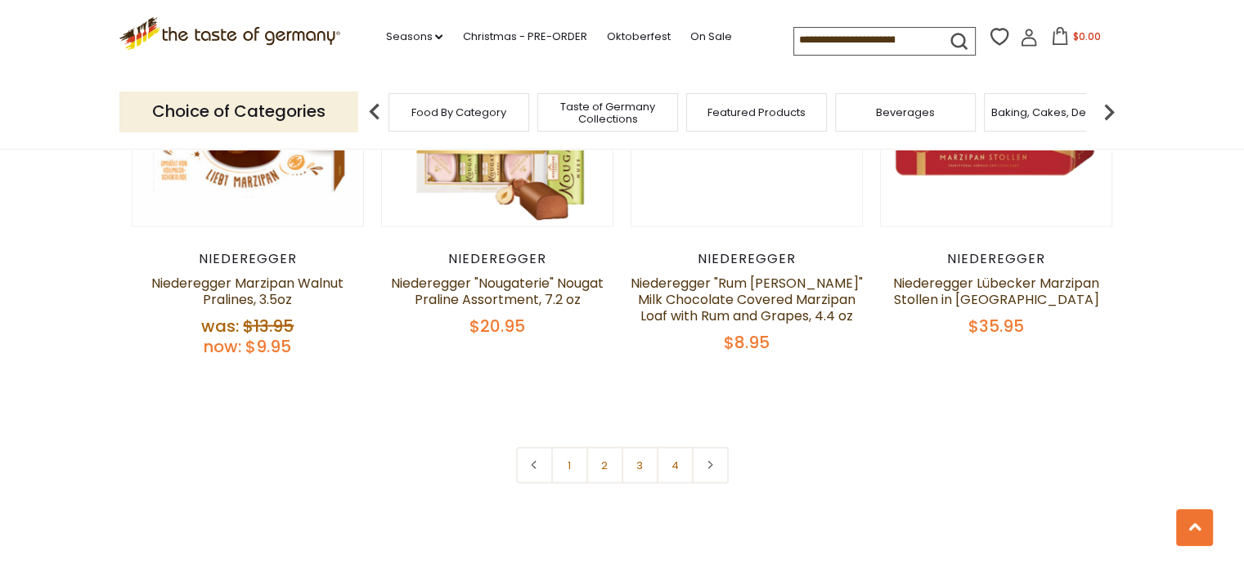
scroll to position [3402, 0]
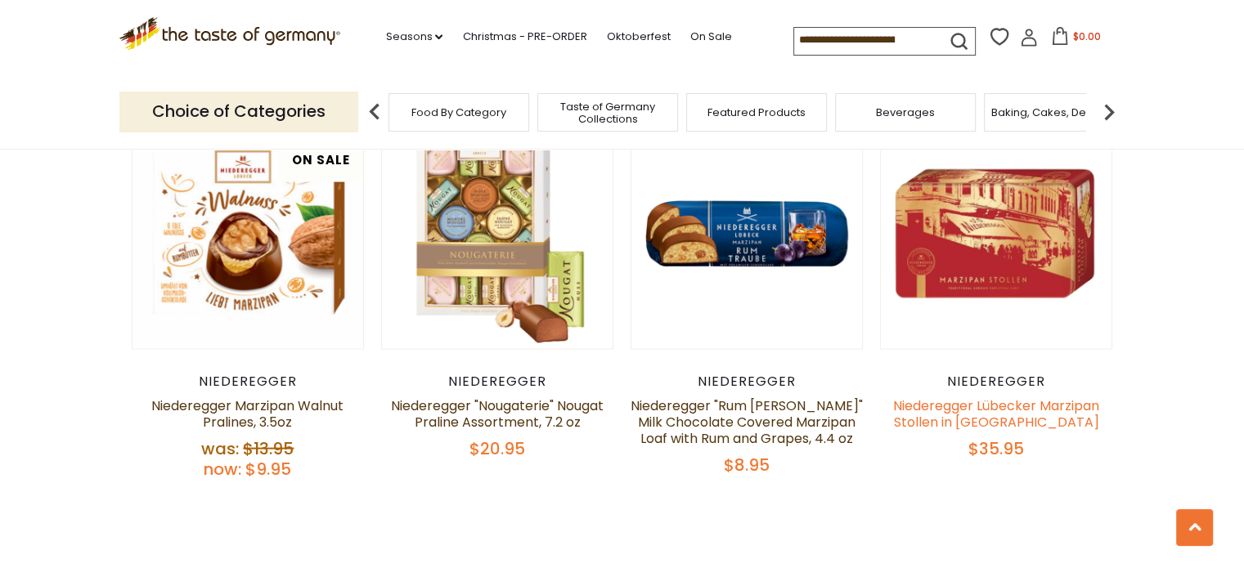
click at [980, 420] on link "Niederegger Lübecker Marzipan Stollen in [GEOGRAPHIC_DATA]" at bounding box center [996, 414] width 206 height 35
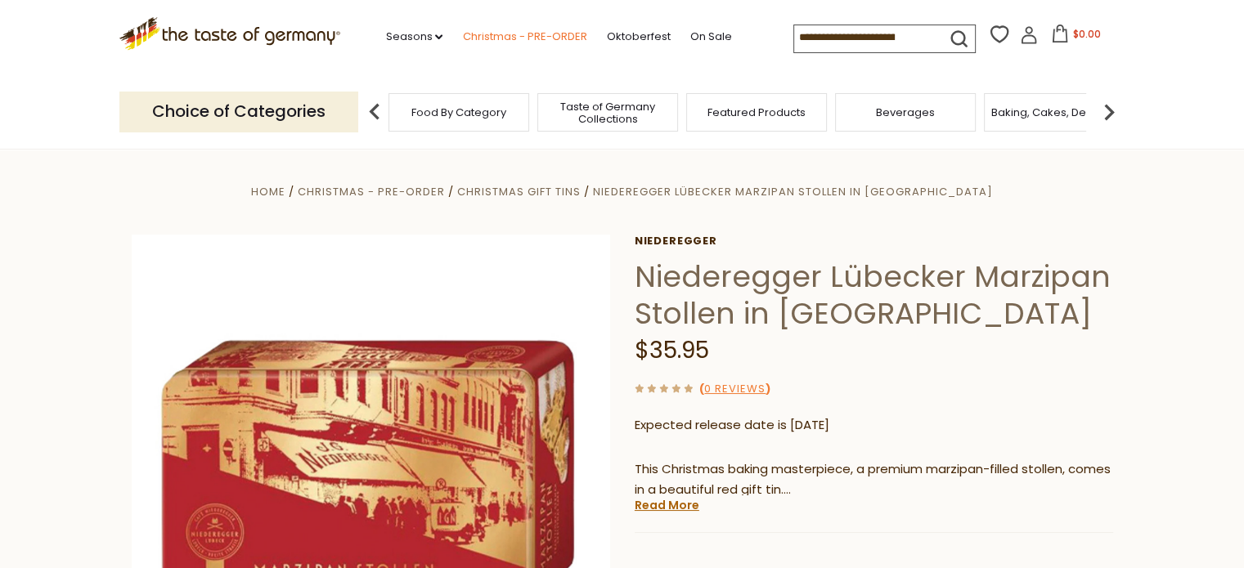
click at [487, 35] on link "Christmas - PRE-ORDER" at bounding box center [524, 37] width 124 height 18
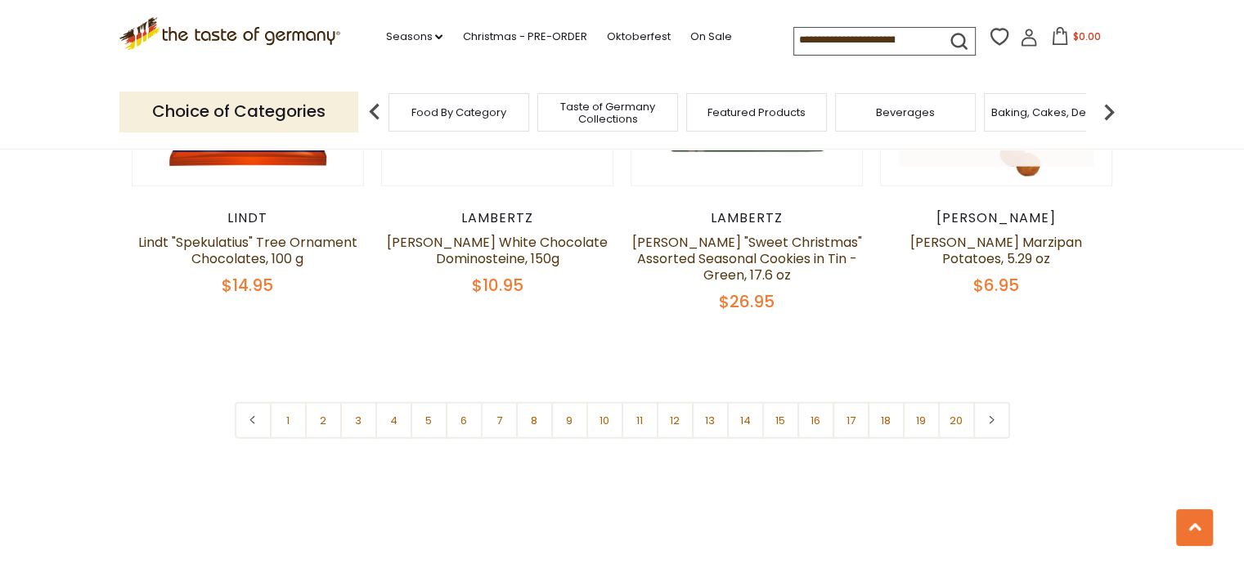
scroll to position [4007, 0]
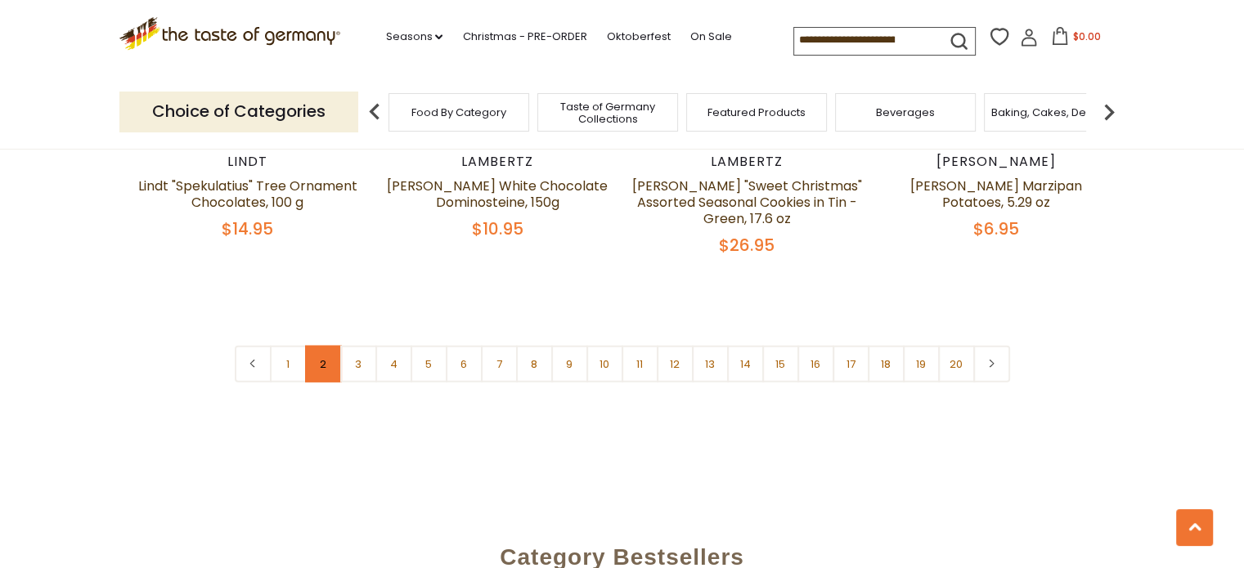
click at [321, 349] on link "2" at bounding box center [323, 364] width 37 height 37
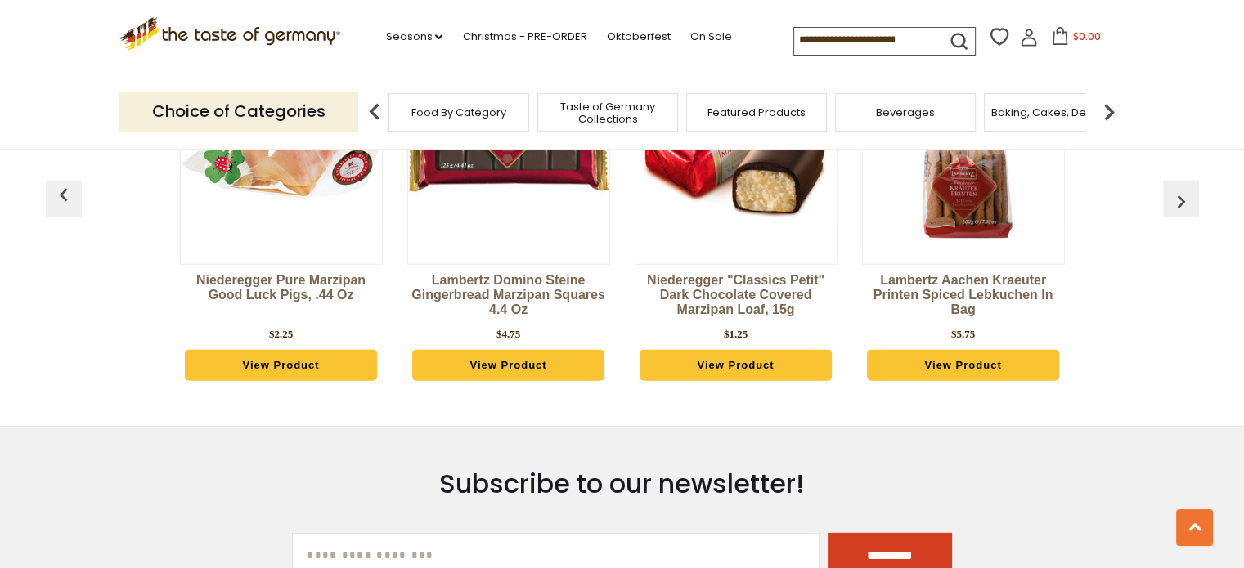
scroll to position [4655, 0]
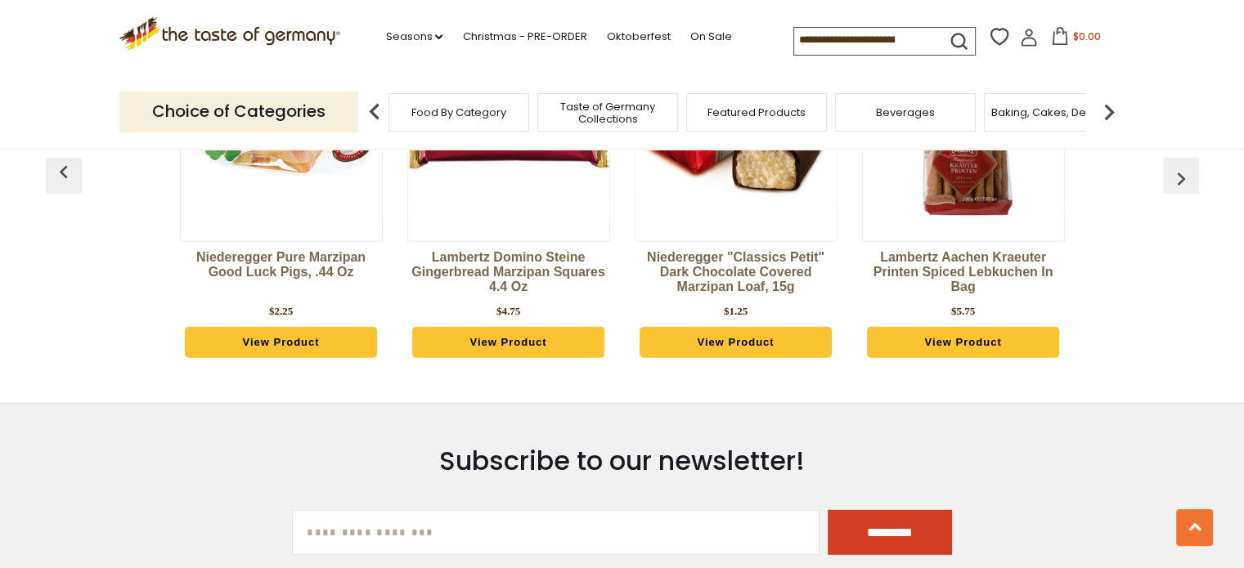
click at [273, 327] on link "View Product" at bounding box center [281, 342] width 193 height 31
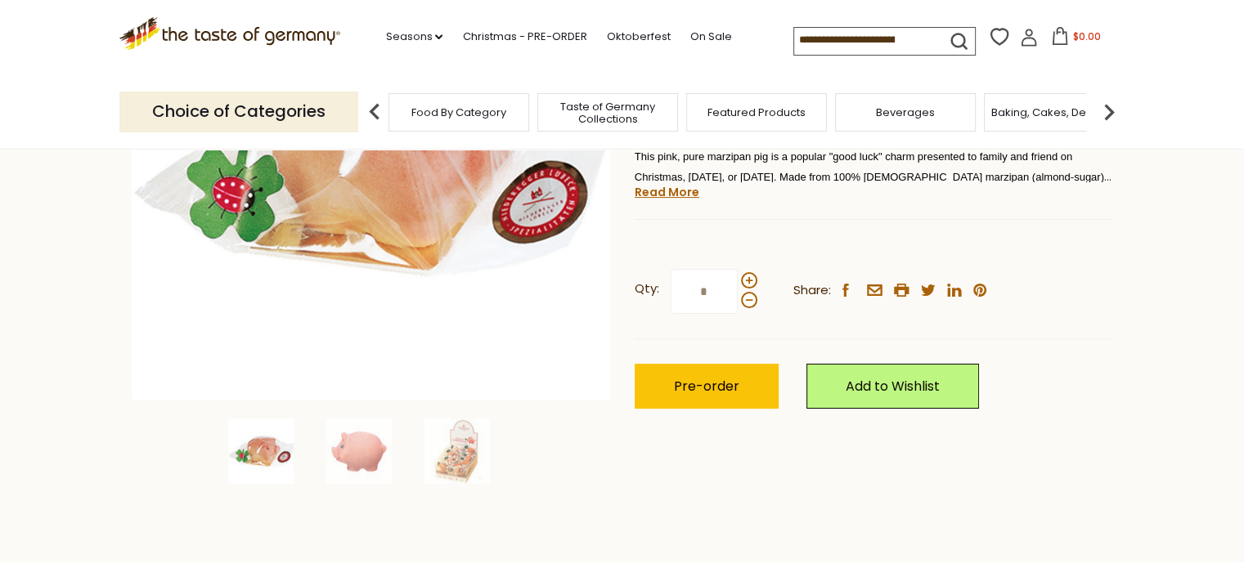
scroll to position [409, 0]
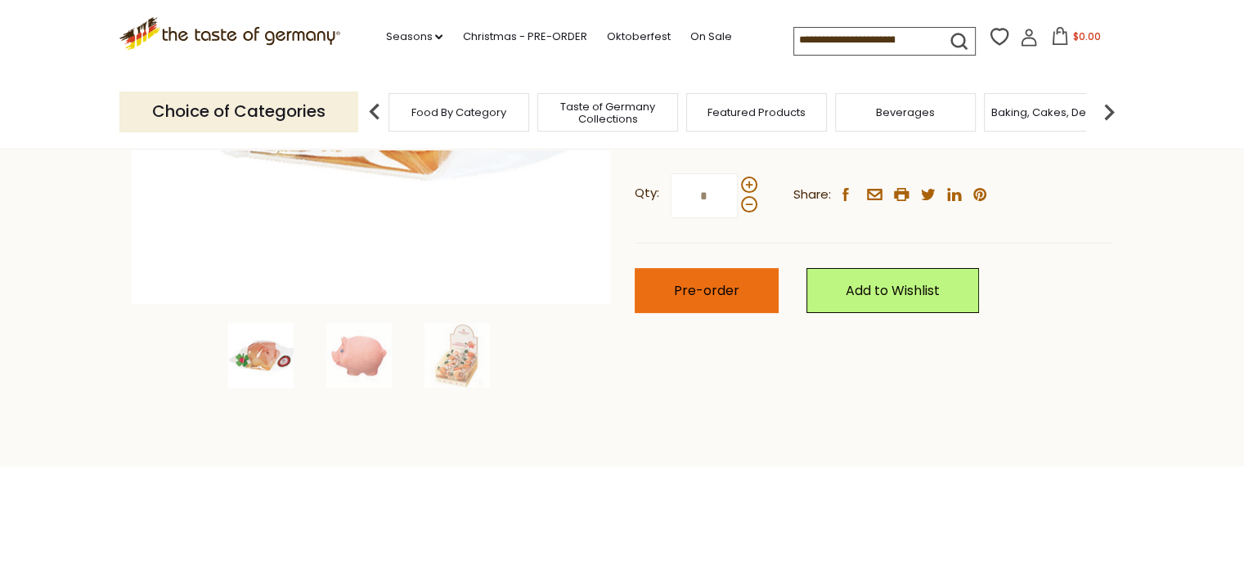
click at [711, 295] on span "Pre-order" at bounding box center [706, 290] width 65 height 19
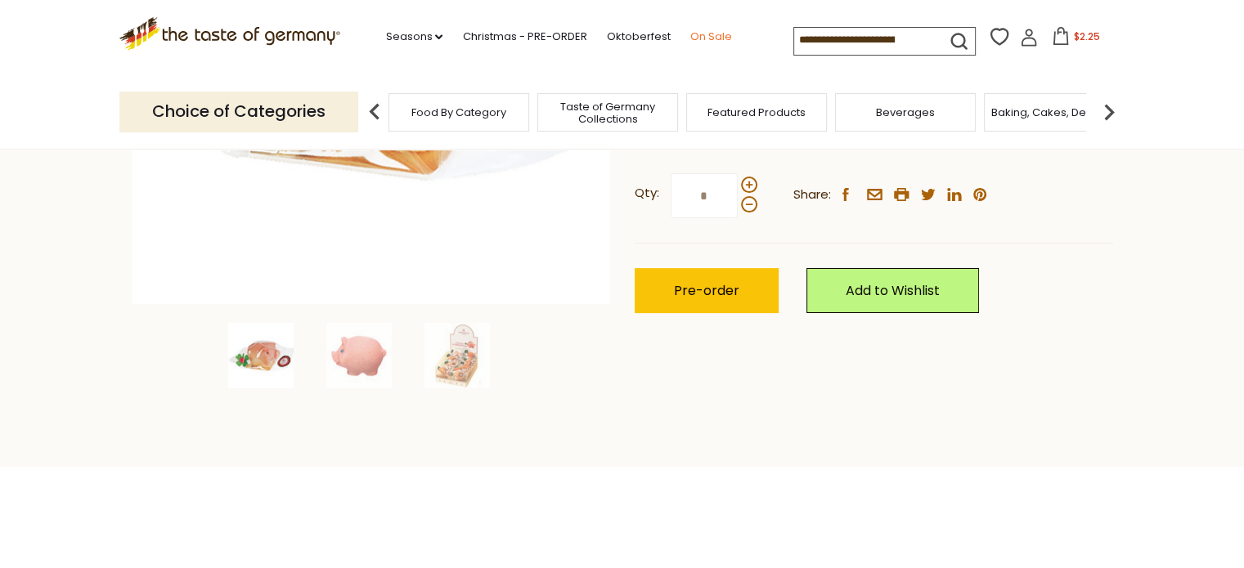
click at [704, 38] on link "On Sale" at bounding box center [710, 37] width 42 height 18
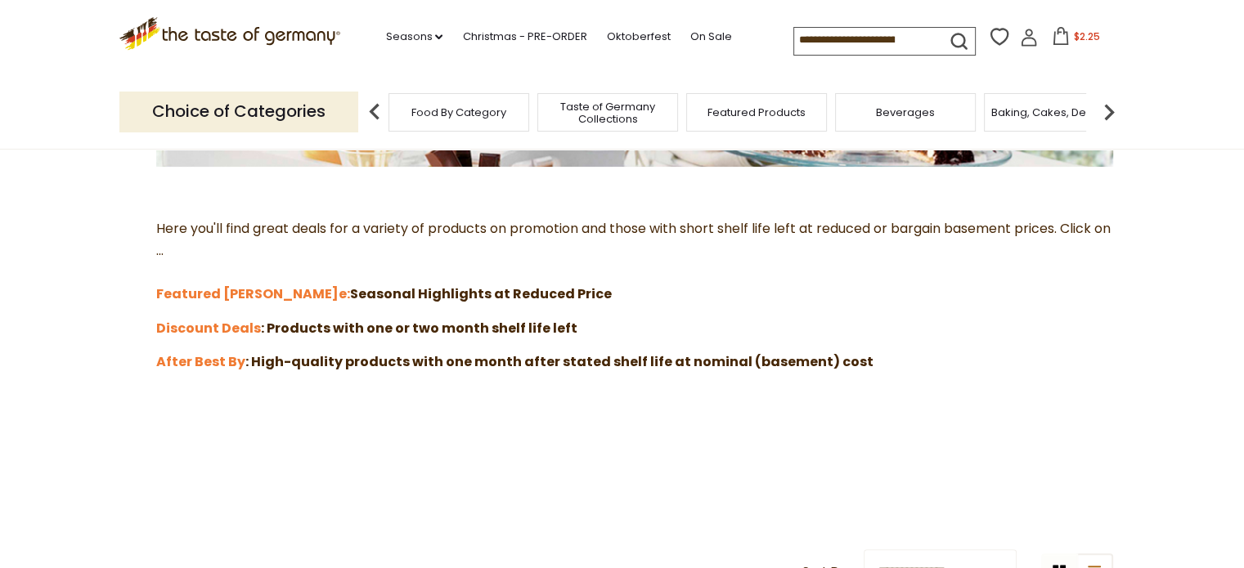
scroll to position [409, 0]
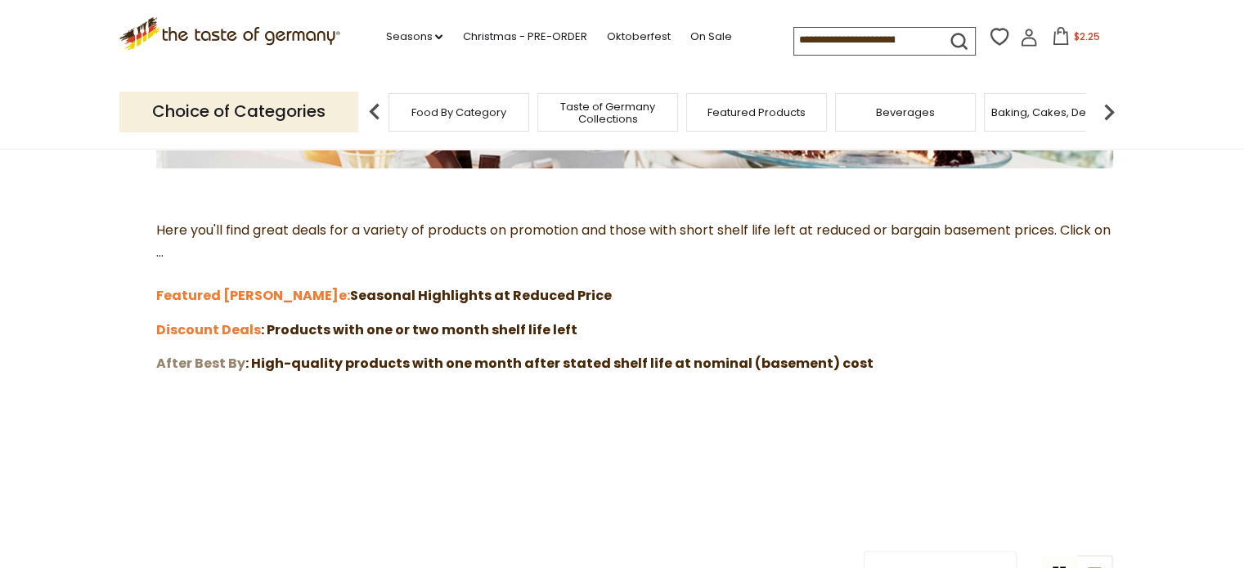
click at [203, 363] on strong "After Best By" at bounding box center [200, 363] width 89 height 19
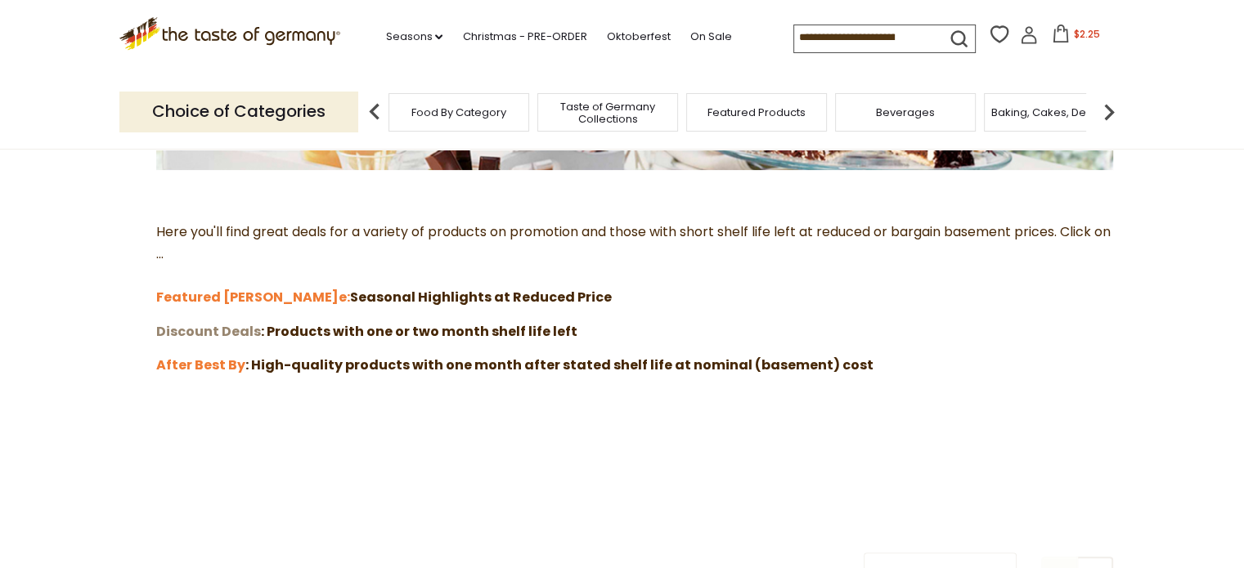
click at [216, 330] on strong "Discount Deals" at bounding box center [208, 331] width 105 height 19
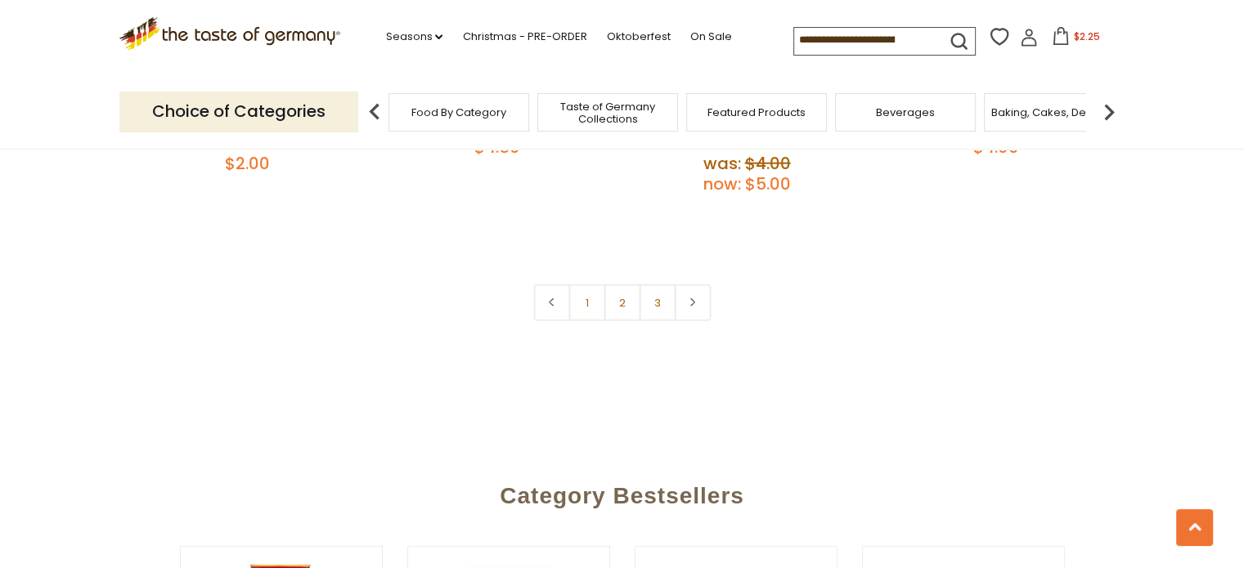
scroll to position [3925, 0]
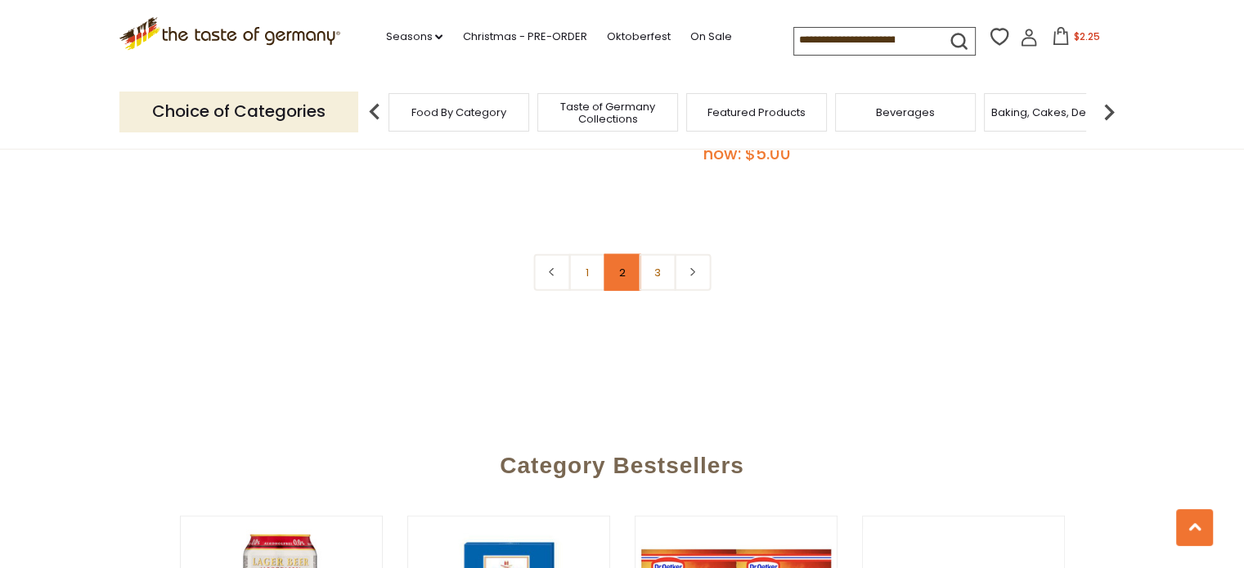
click at [621, 254] on link "2" at bounding box center [622, 272] width 37 height 37
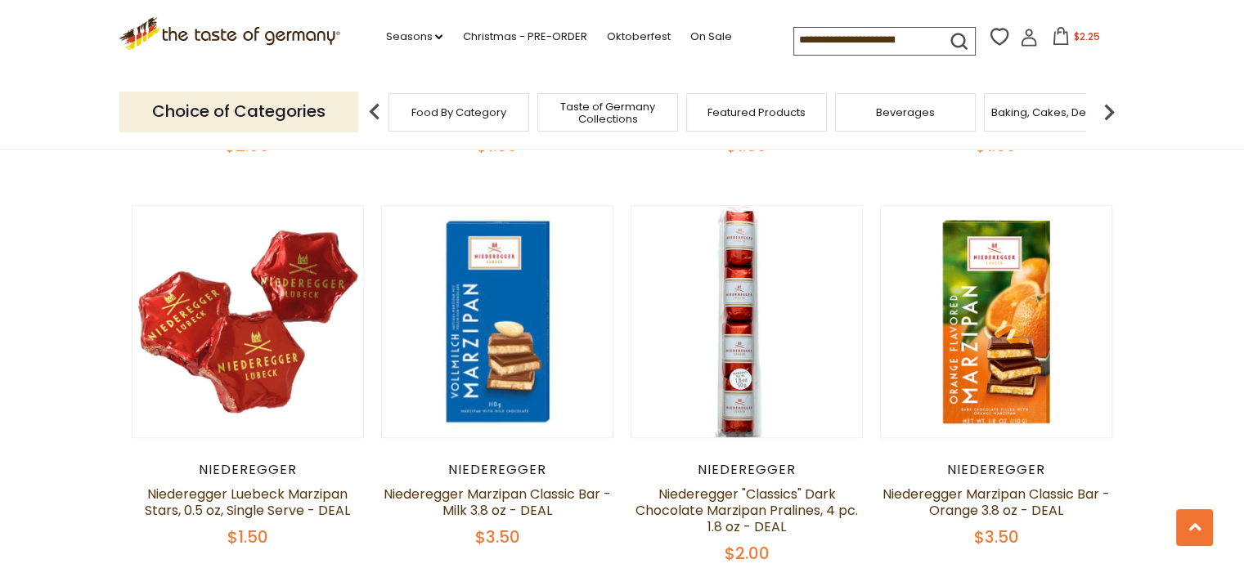
scroll to position [1482, 0]
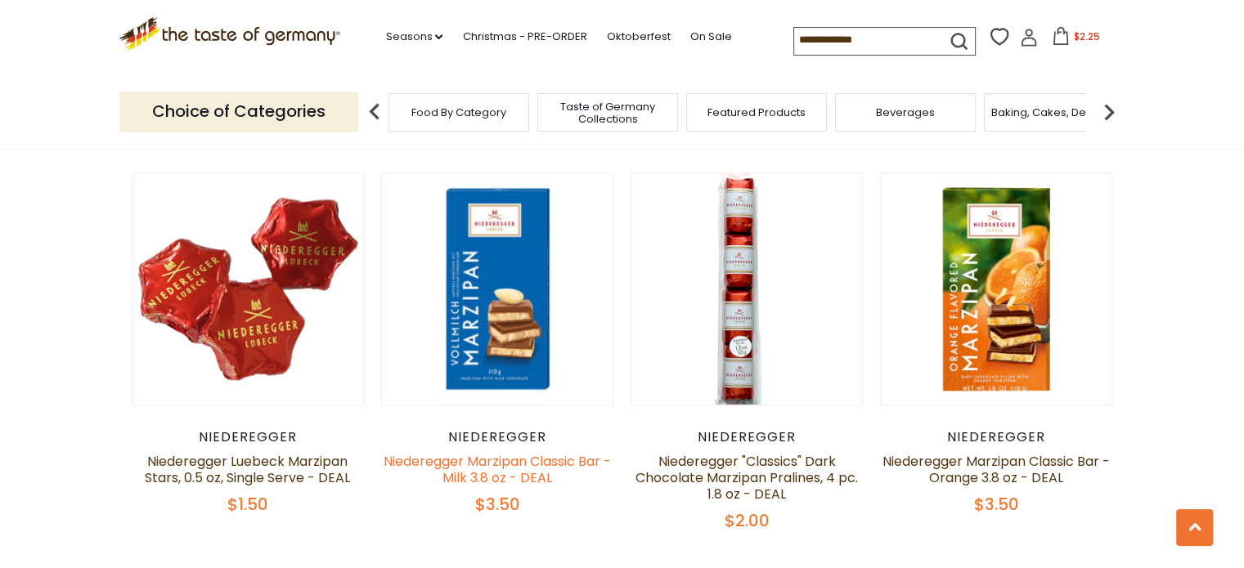
click at [485, 452] on link "Niederegger Marzipan Classic Bar - Milk 3.8 oz - DEAL" at bounding box center [497, 469] width 227 height 35
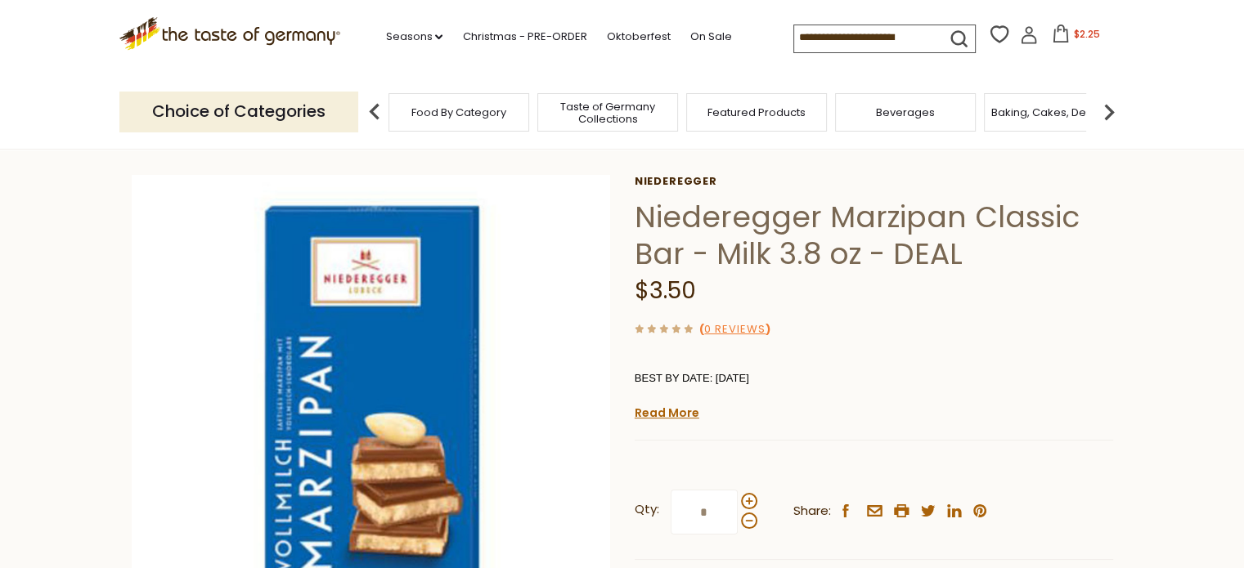
scroll to position [164, 0]
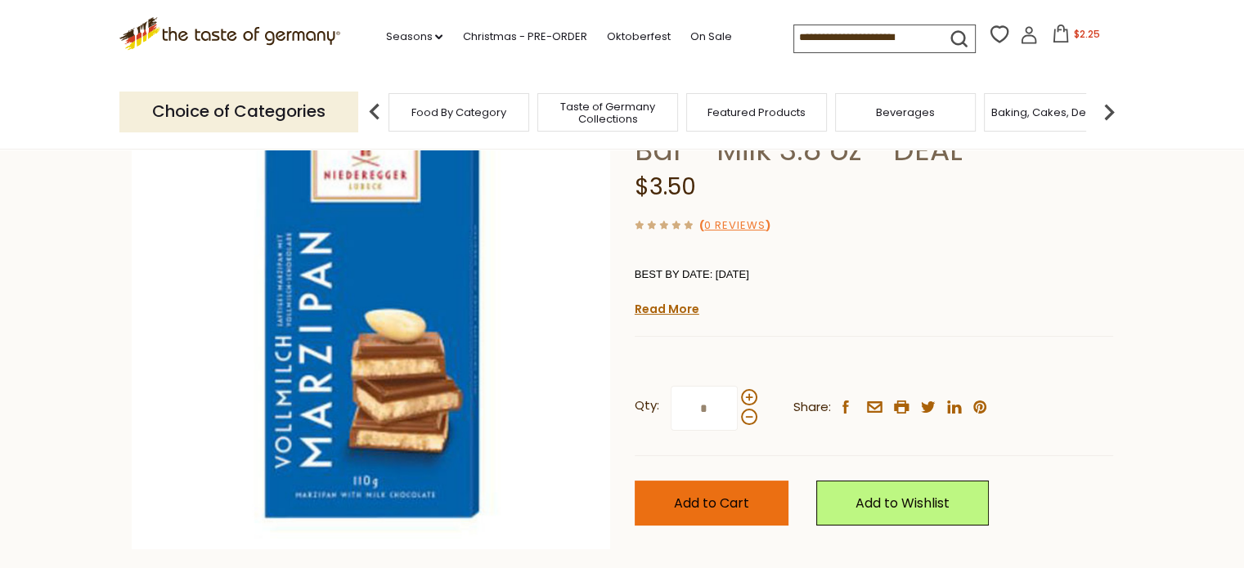
click at [711, 503] on span "Add to Cart" at bounding box center [711, 503] width 75 height 19
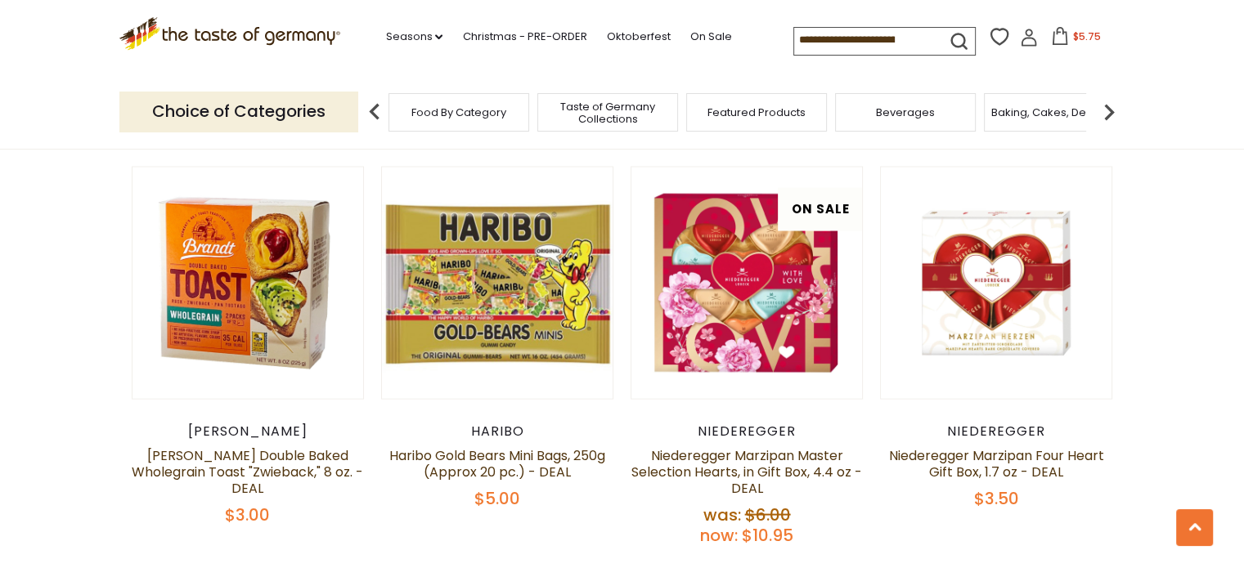
scroll to position [3117, 0]
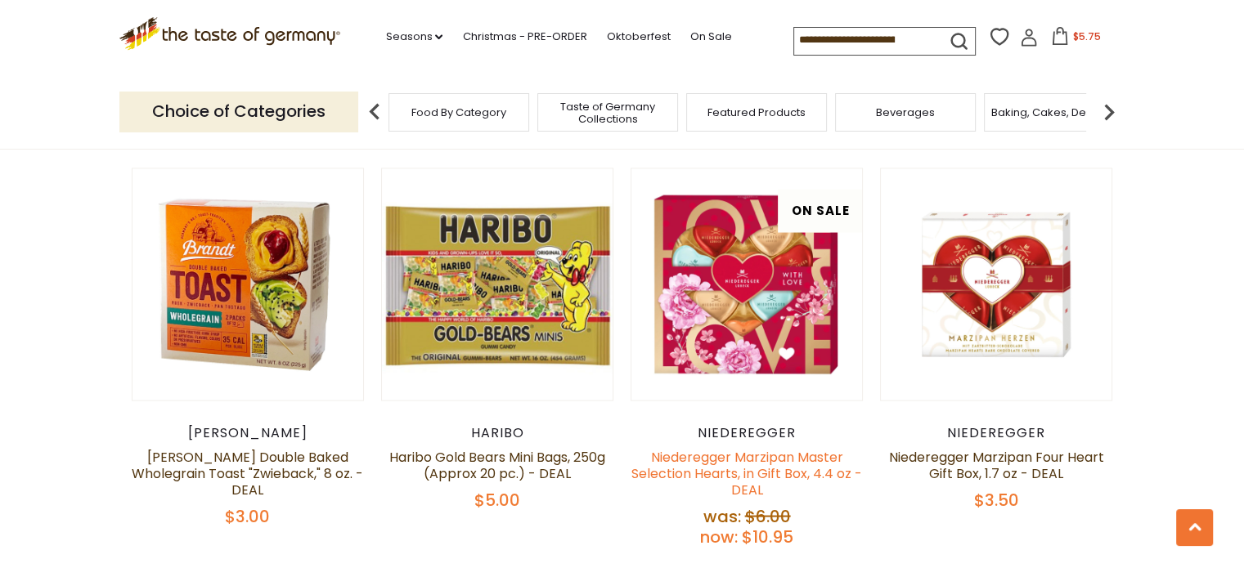
click at [739, 454] on link "Niederegger Marzipan Master Selection Hearts, in Gift Box, 4.4 oz - DEAL" at bounding box center [746, 474] width 231 height 52
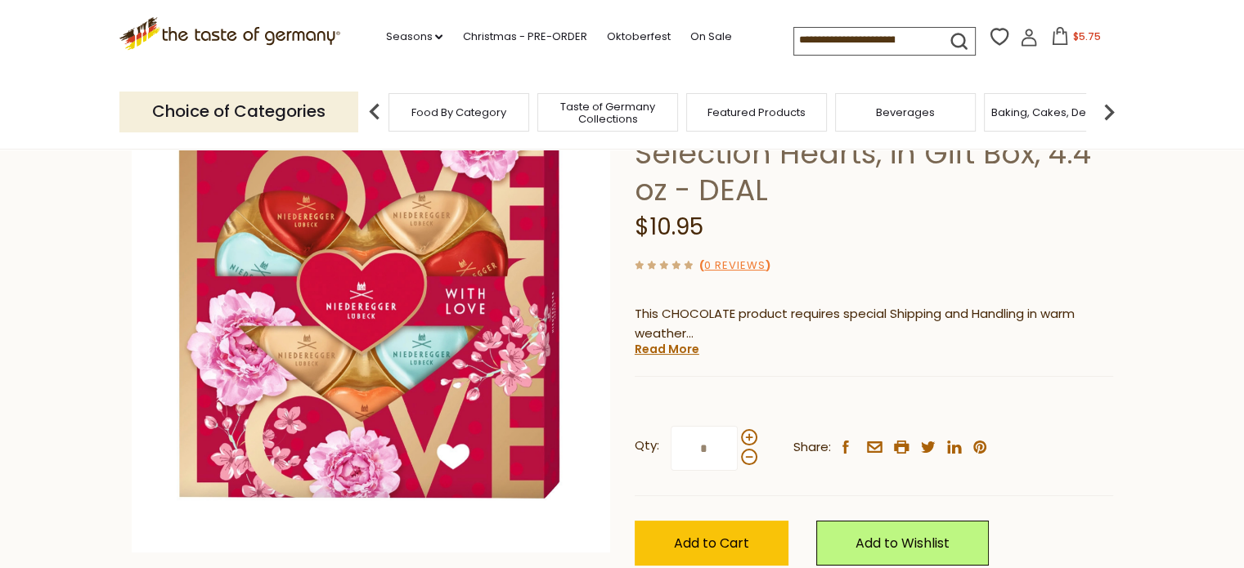
scroll to position [164, 0]
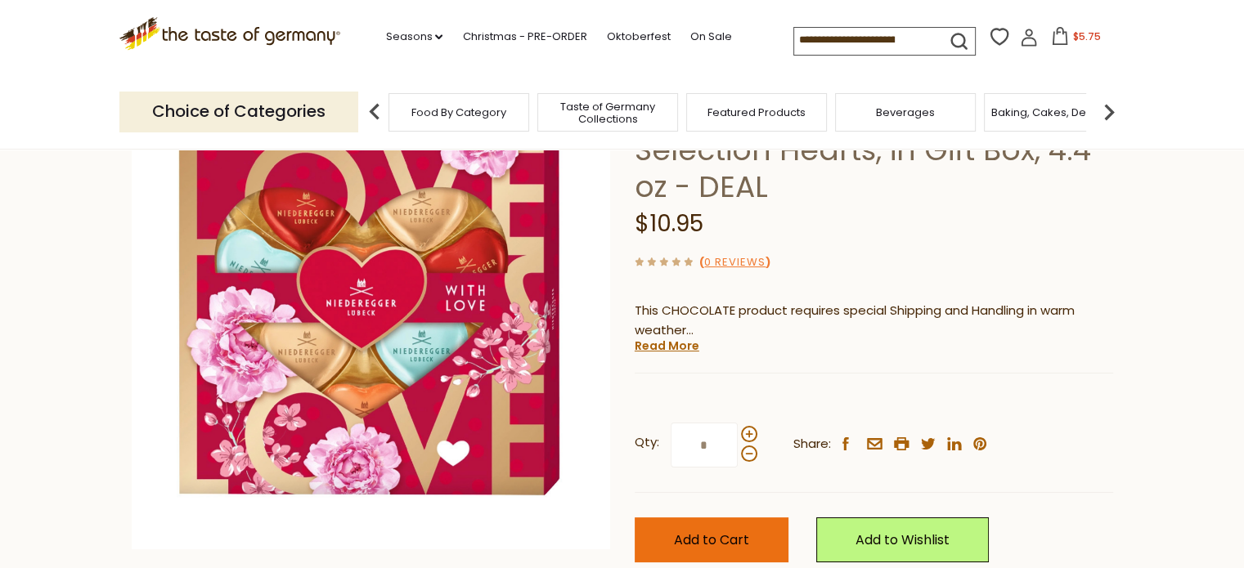
click at [674, 540] on span "Add to Cart" at bounding box center [711, 540] width 75 height 19
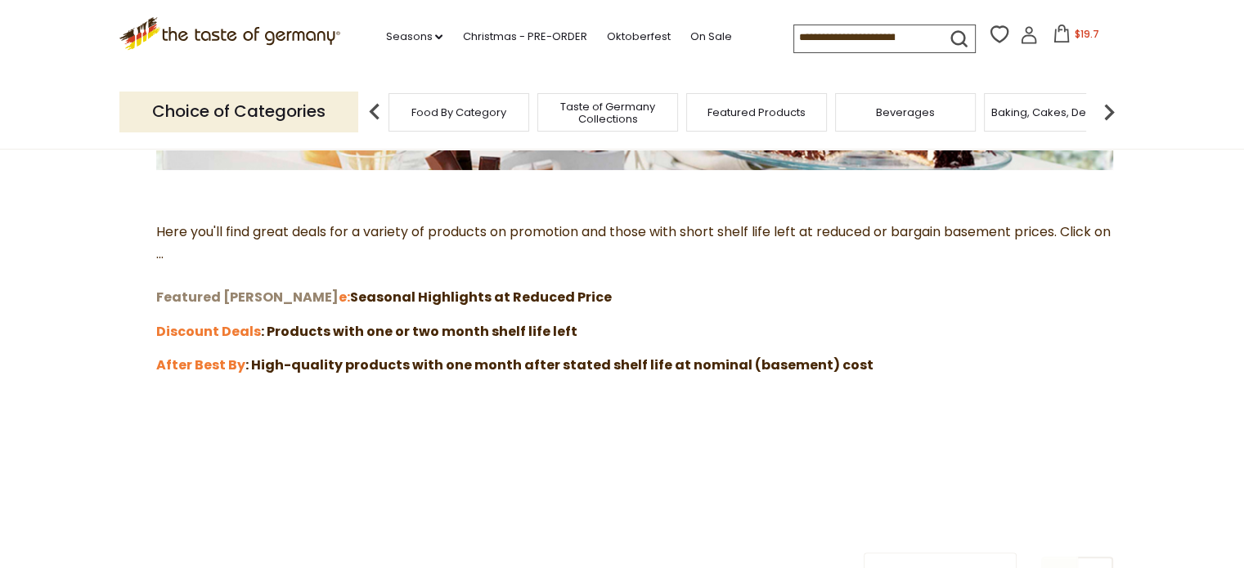
click at [232, 292] on strong "Featured [PERSON_NAME]" at bounding box center [247, 297] width 182 height 19
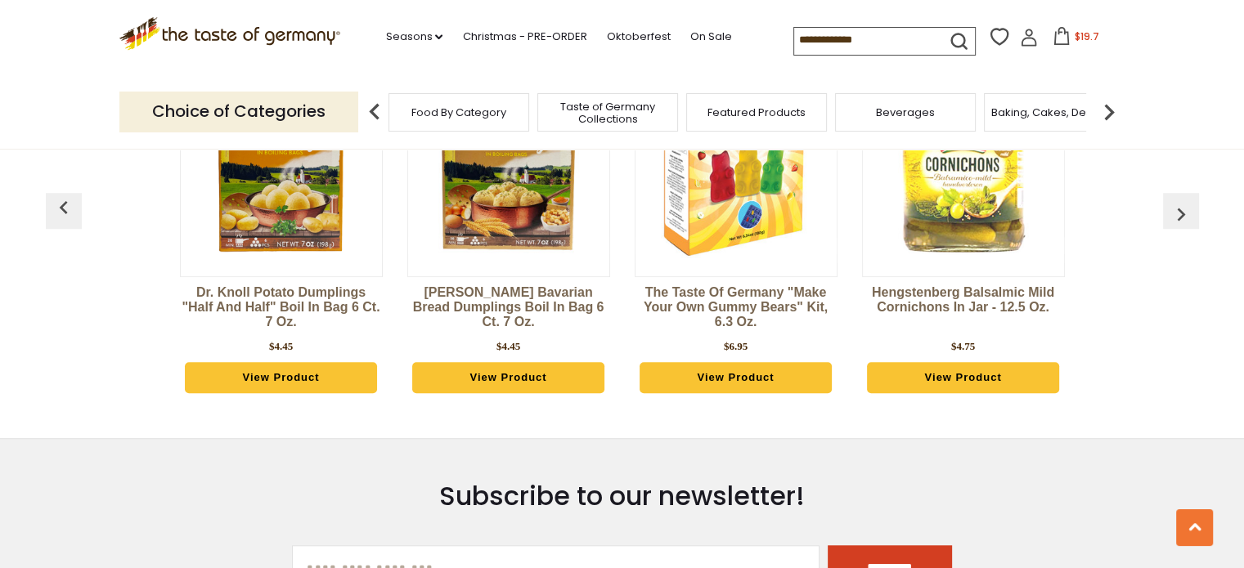
scroll to position [1063, 0]
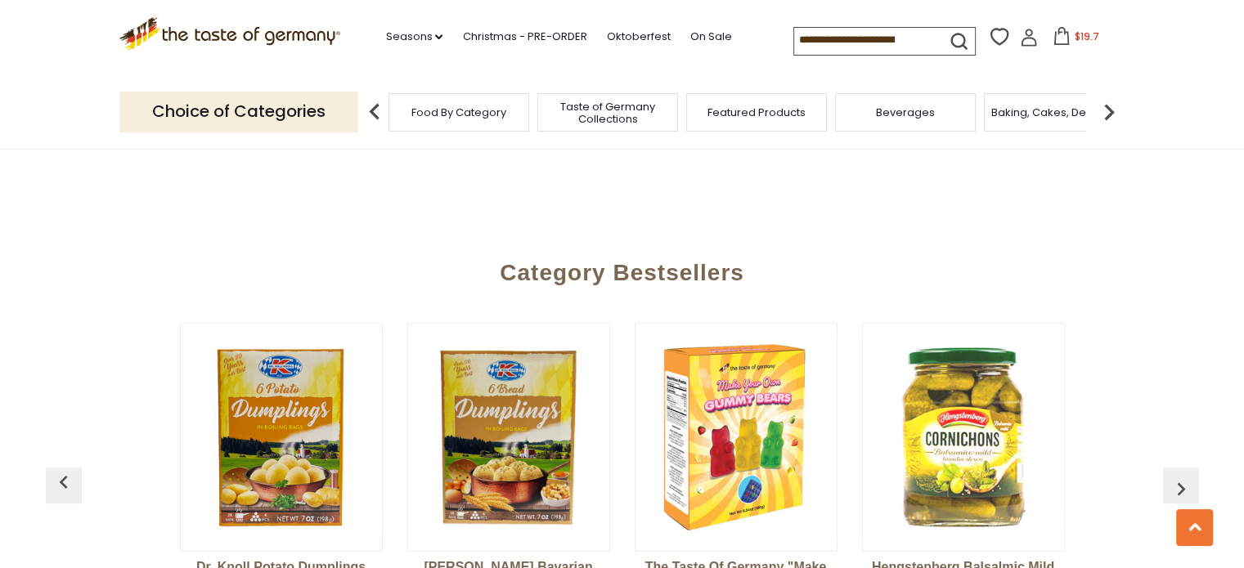
click at [1061, 37] on icon at bounding box center [1061, 36] width 18 height 18
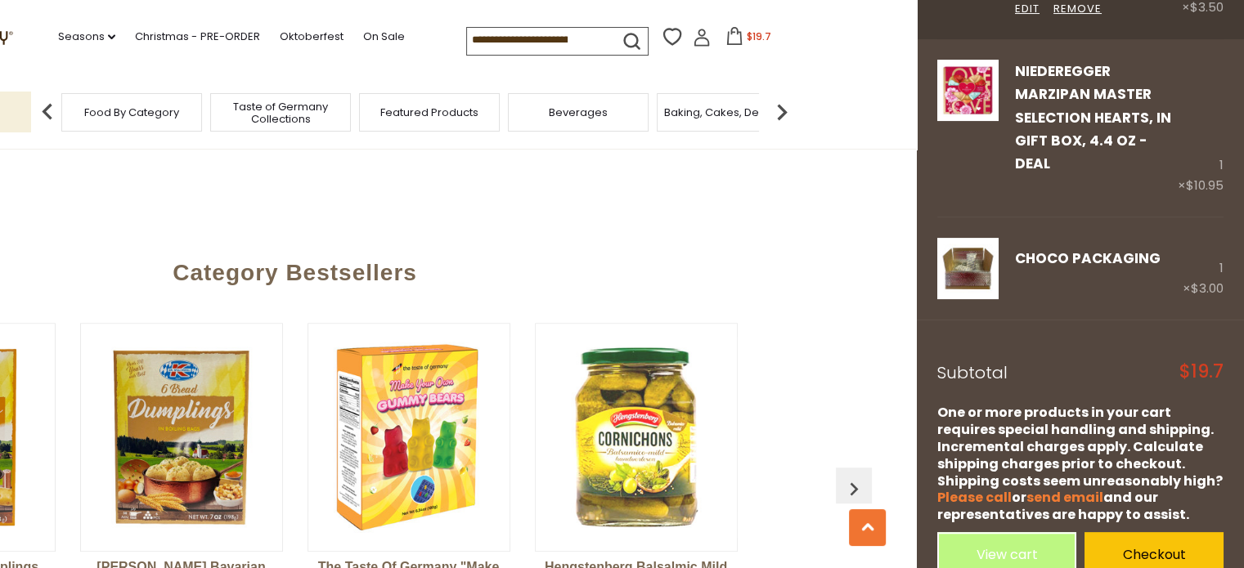
scroll to position [361, 0]
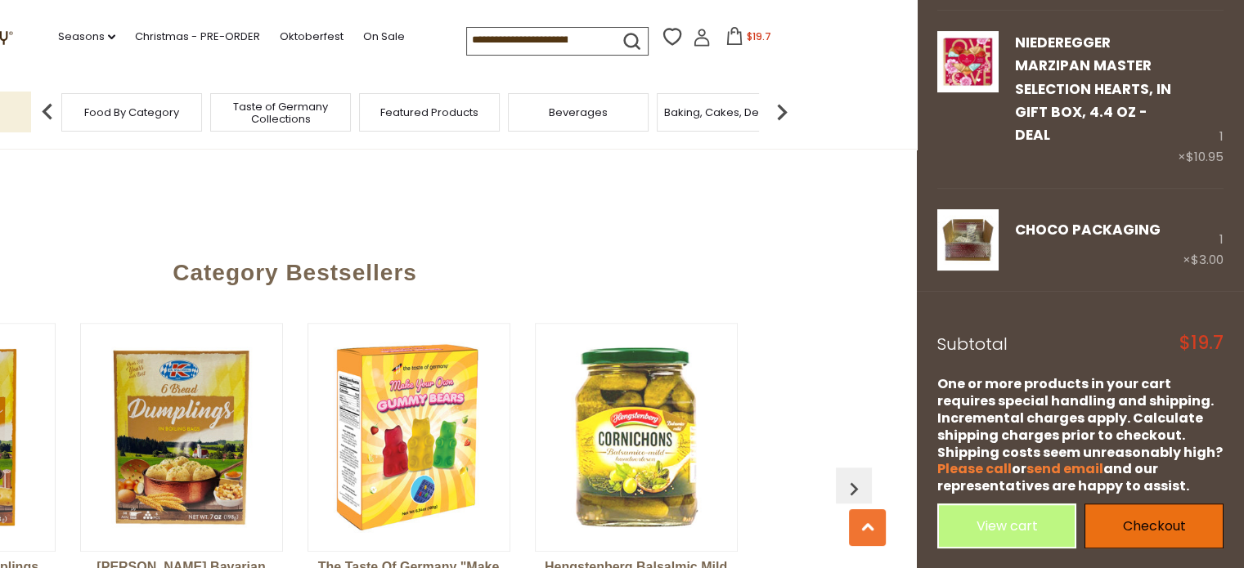
click at [1129, 523] on link "Checkout" at bounding box center [1153, 526] width 139 height 45
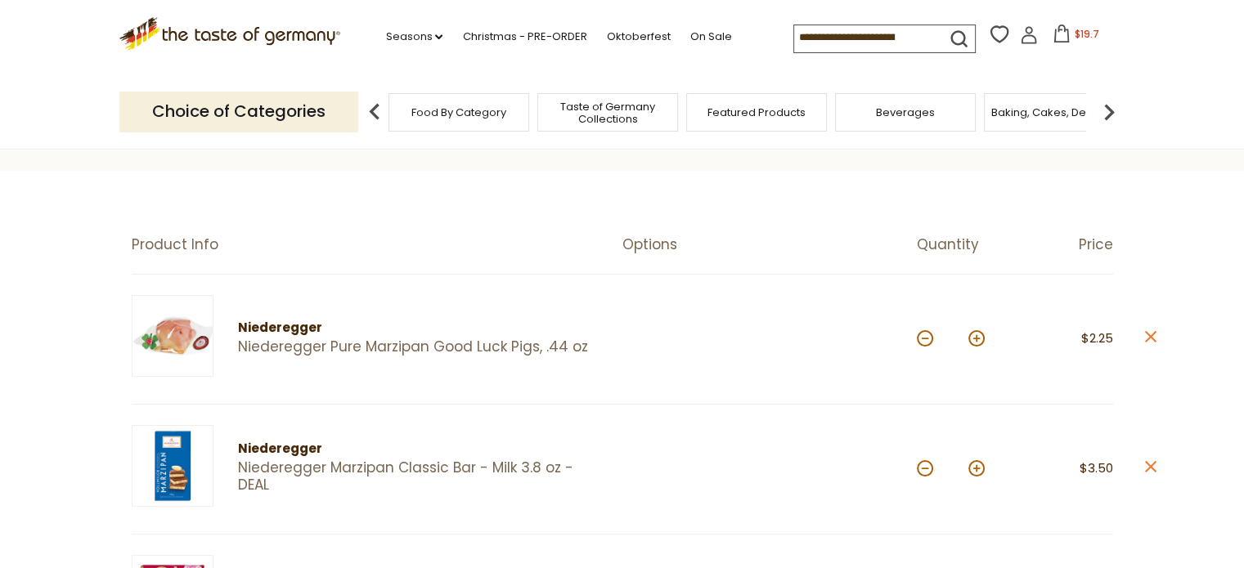
scroll to position [82, 0]
click at [1151, 335] on icon at bounding box center [1149, 335] width 11 height 11
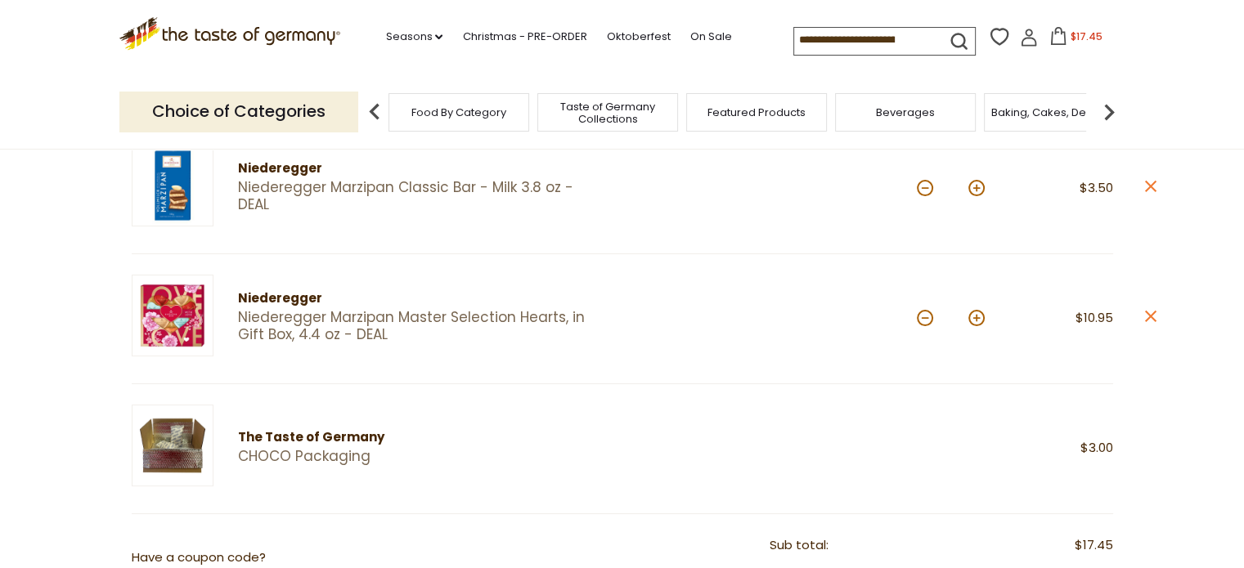
scroll to position [245, 0]
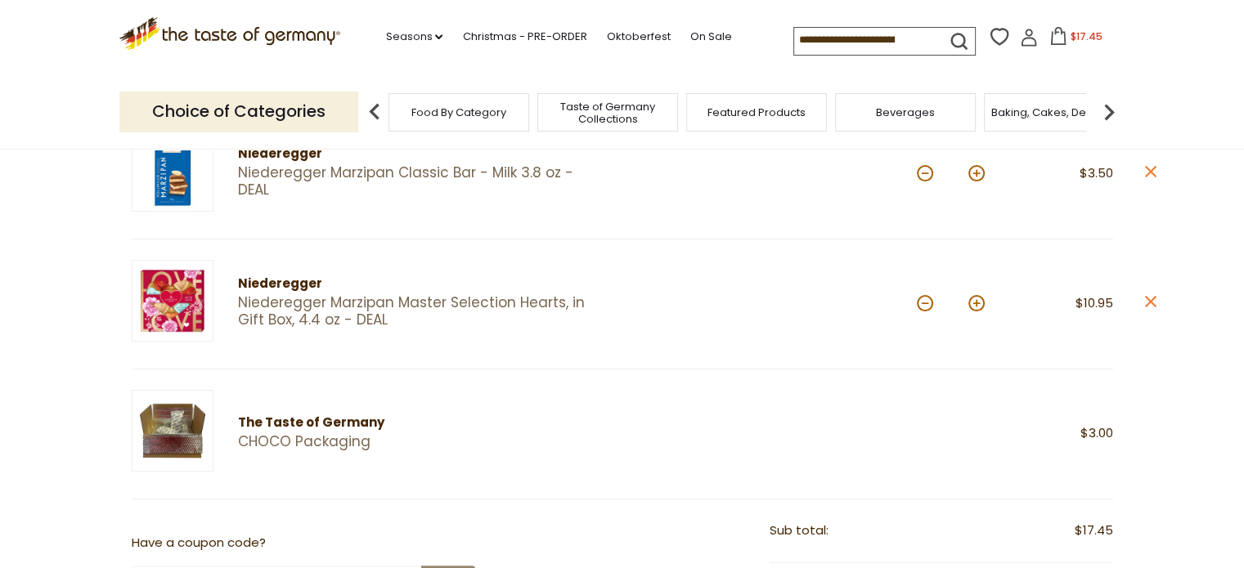
click at [295, 442] on link "CHOCO Packaging" at bounding box center [443, 441] width 411 height 17
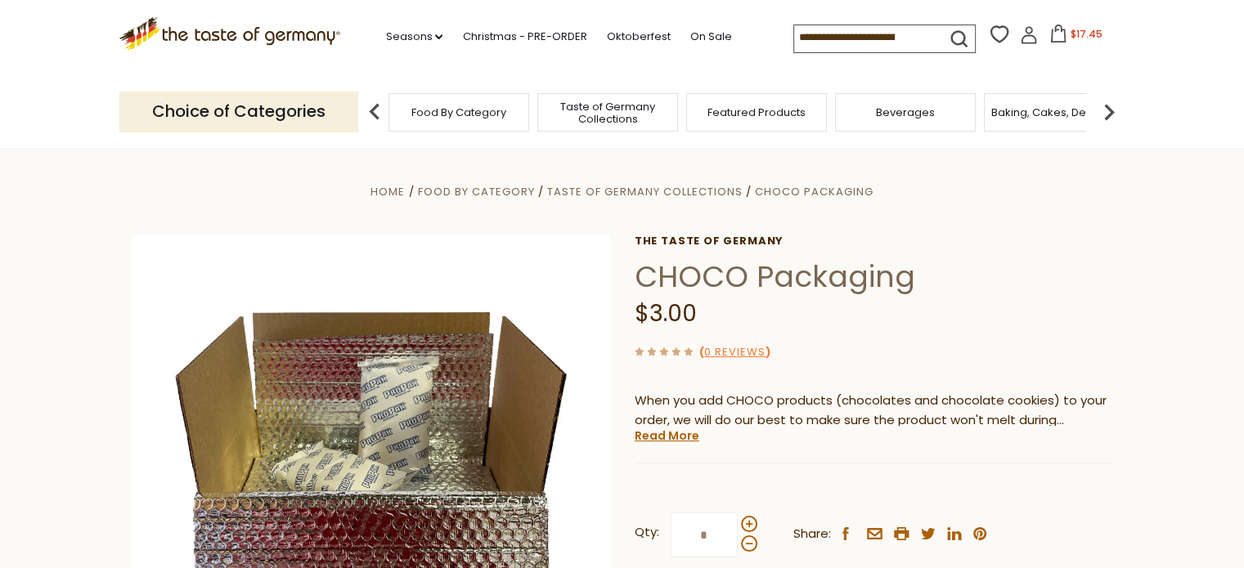
click at [1072, 36] on span "$17.45" at bounding box center [1086, 34] width 32 height 14
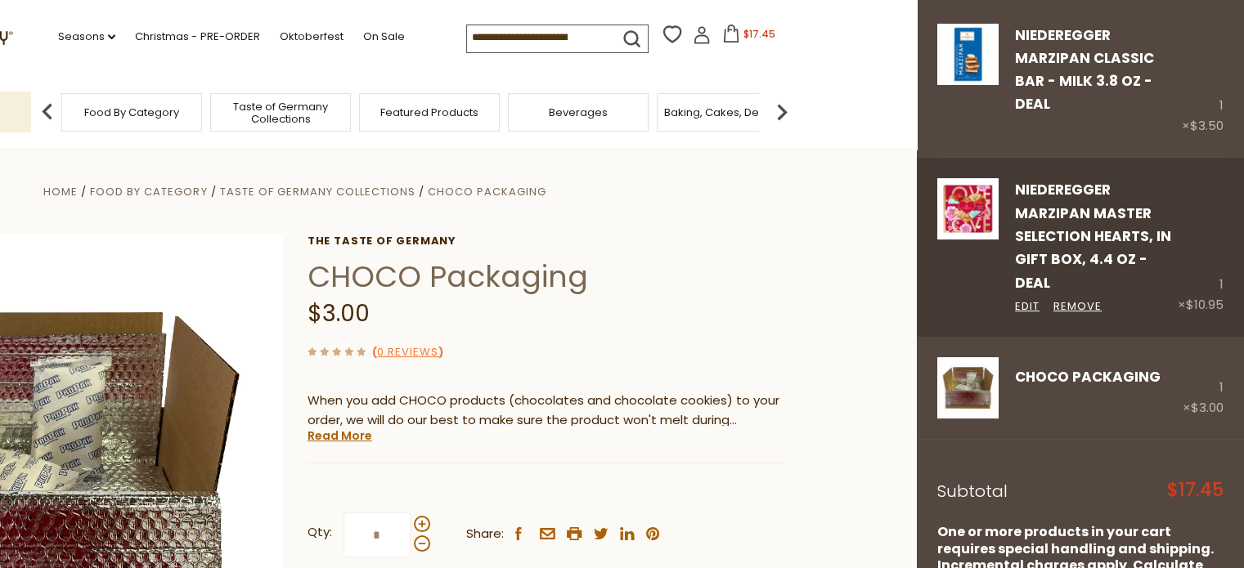
scroll to position [229, 0]
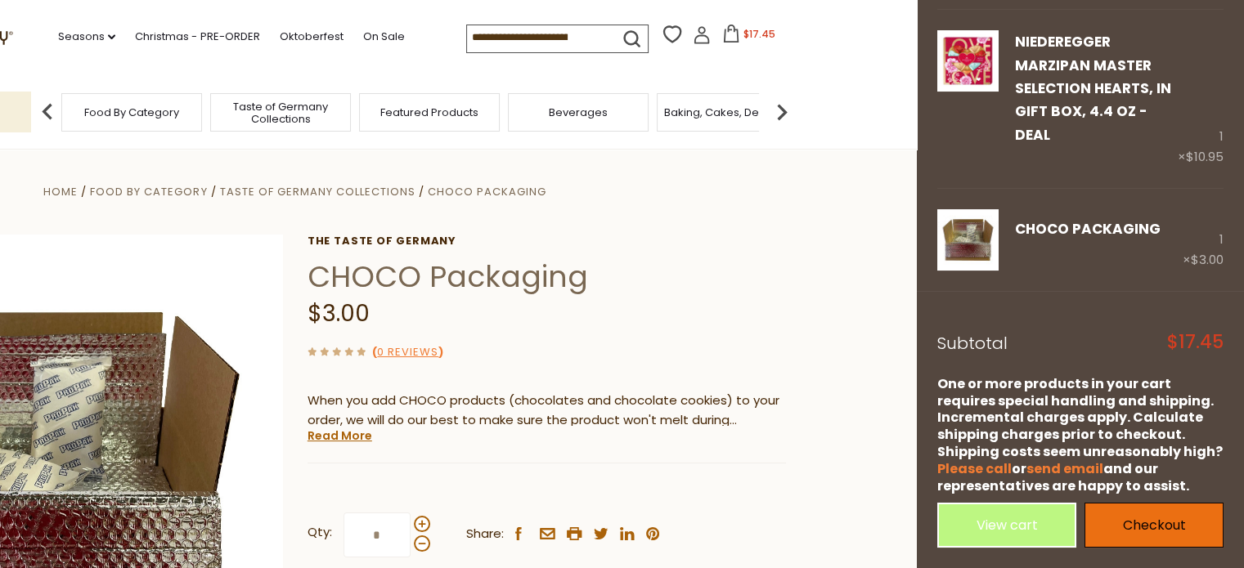
click at [1138, 531] on link "Checkout" at bounding box center [1153, 525] width 139 height 45
